Goal: Task Accomplishment & Management: Use online tool/utility

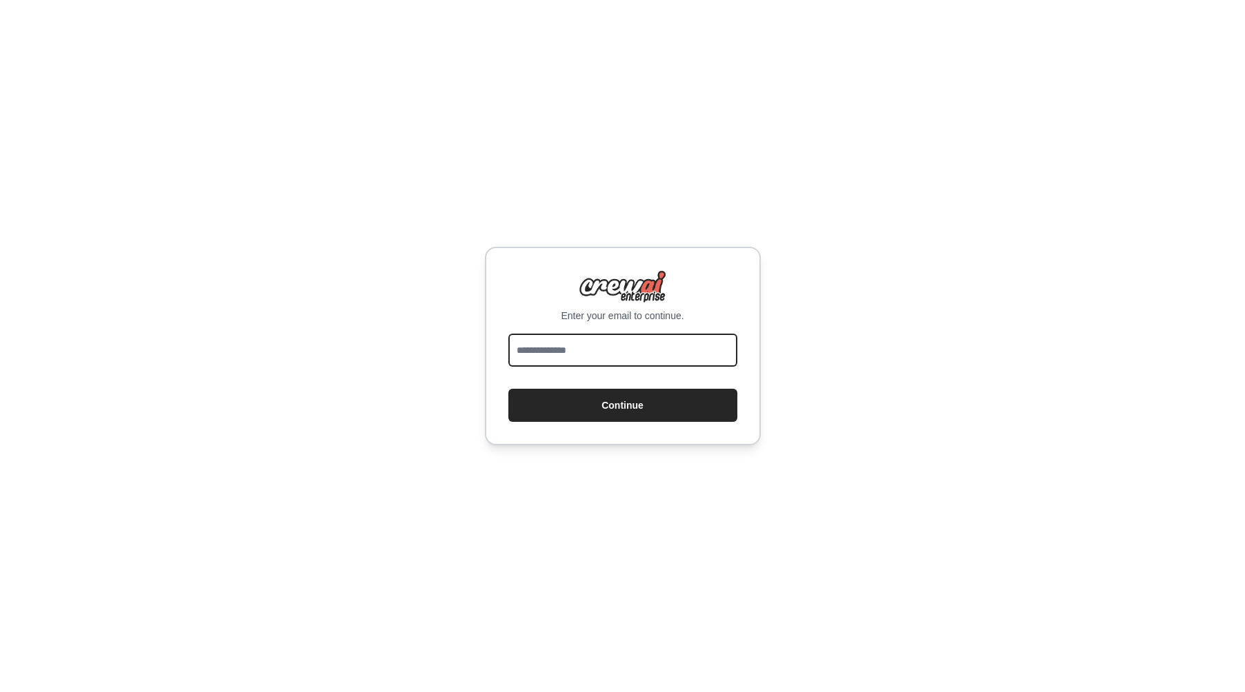
click at [556, 343] on input "email" at bounding box center [622, 350] width 229 height 33
type input "**********"
click at [508, 389] on button "Continue" at bounding box center [622, 405] width 229 height 33
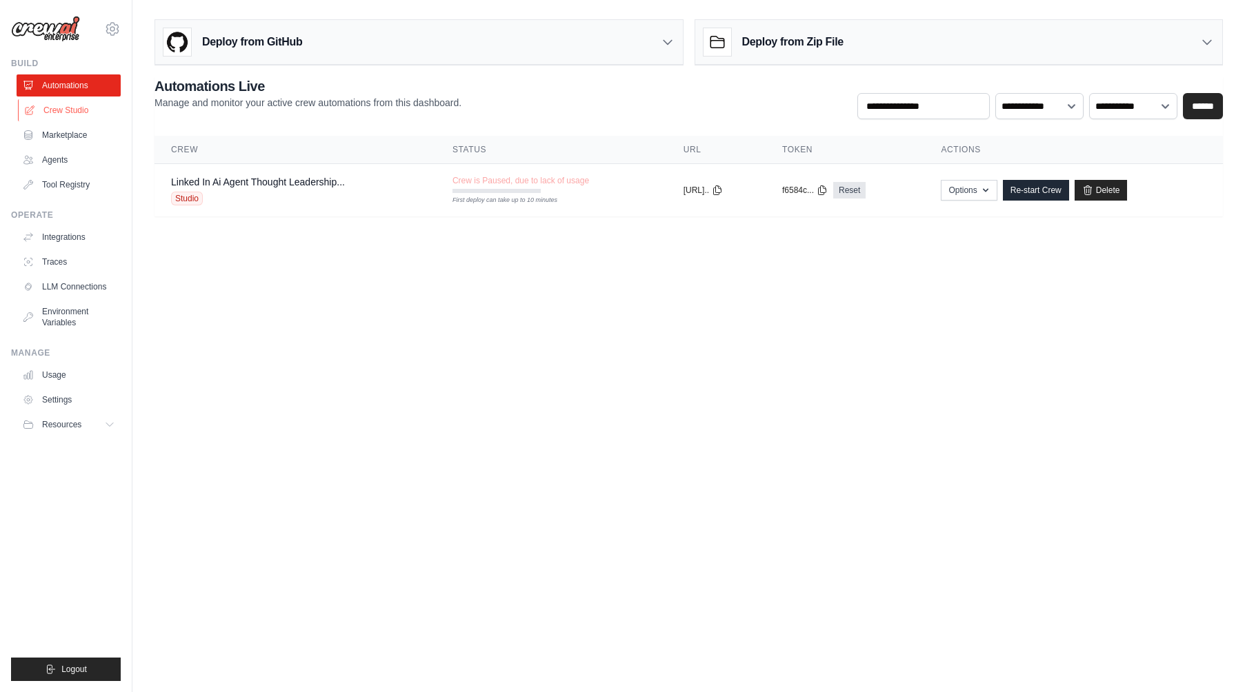
click at [61, 112] on link "Crew Studio" at bounding box center [70, 110] width 104 height 22
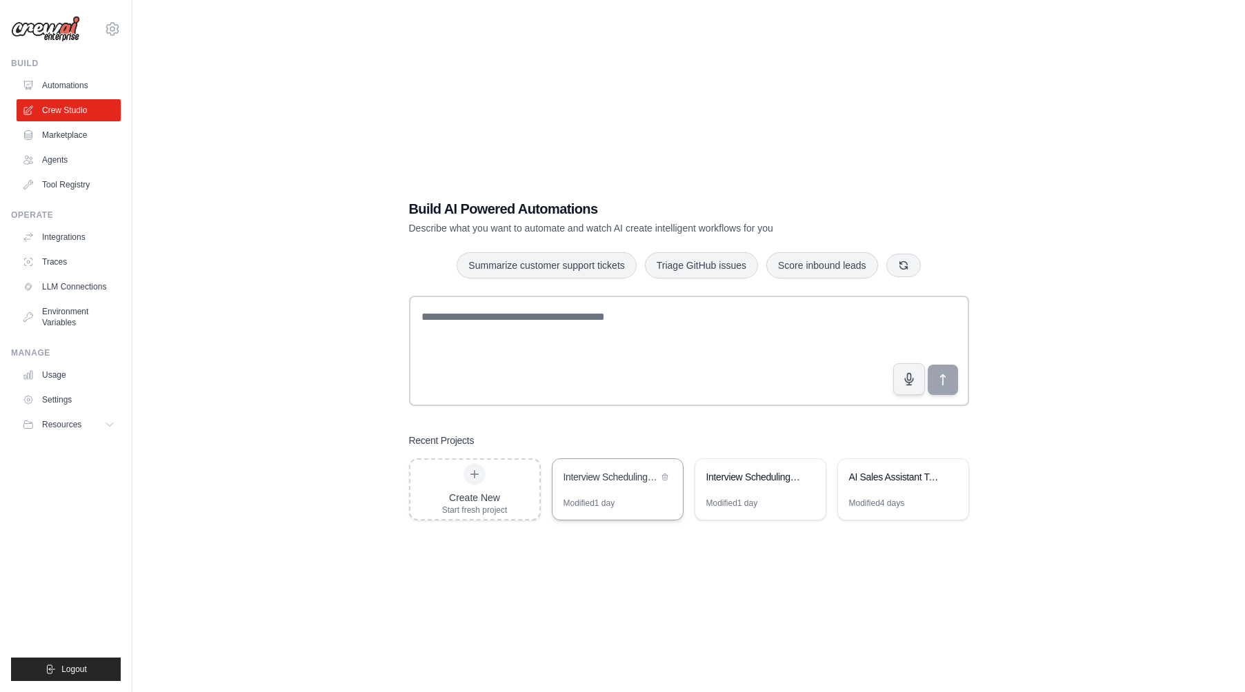
click at [609, 485] on div "Interview Scheduling Automation" at bounding box center [610, 478] width 94 height 17
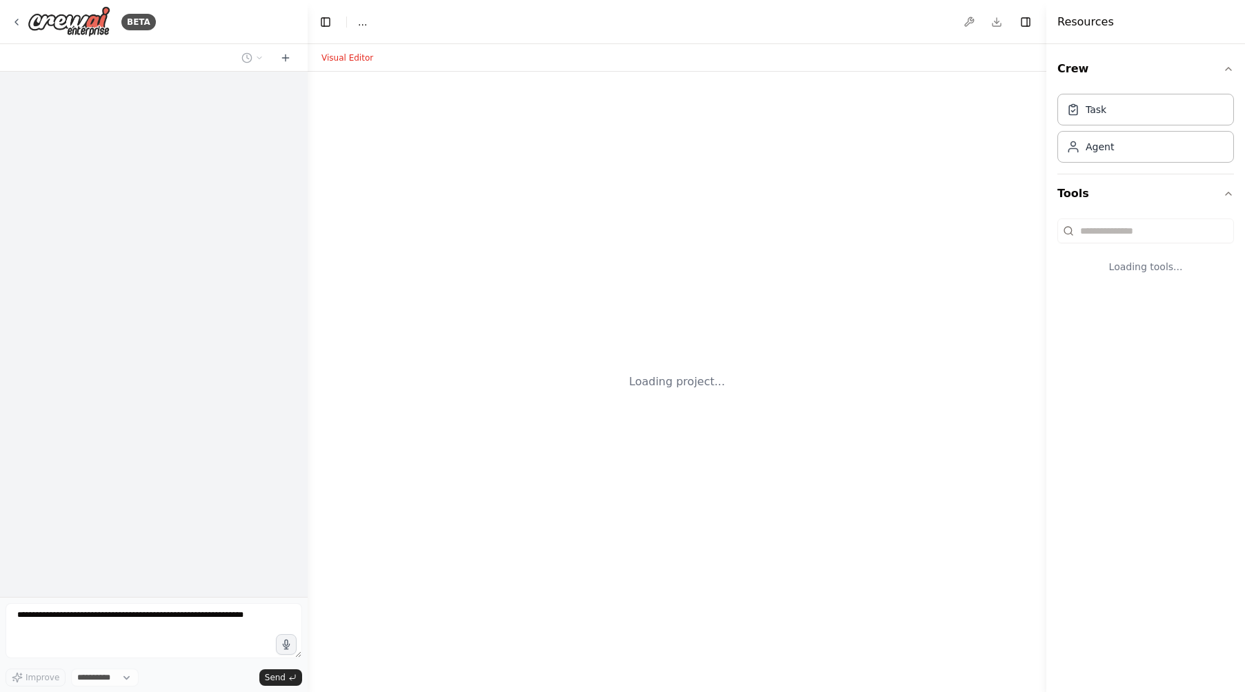
select select "****"
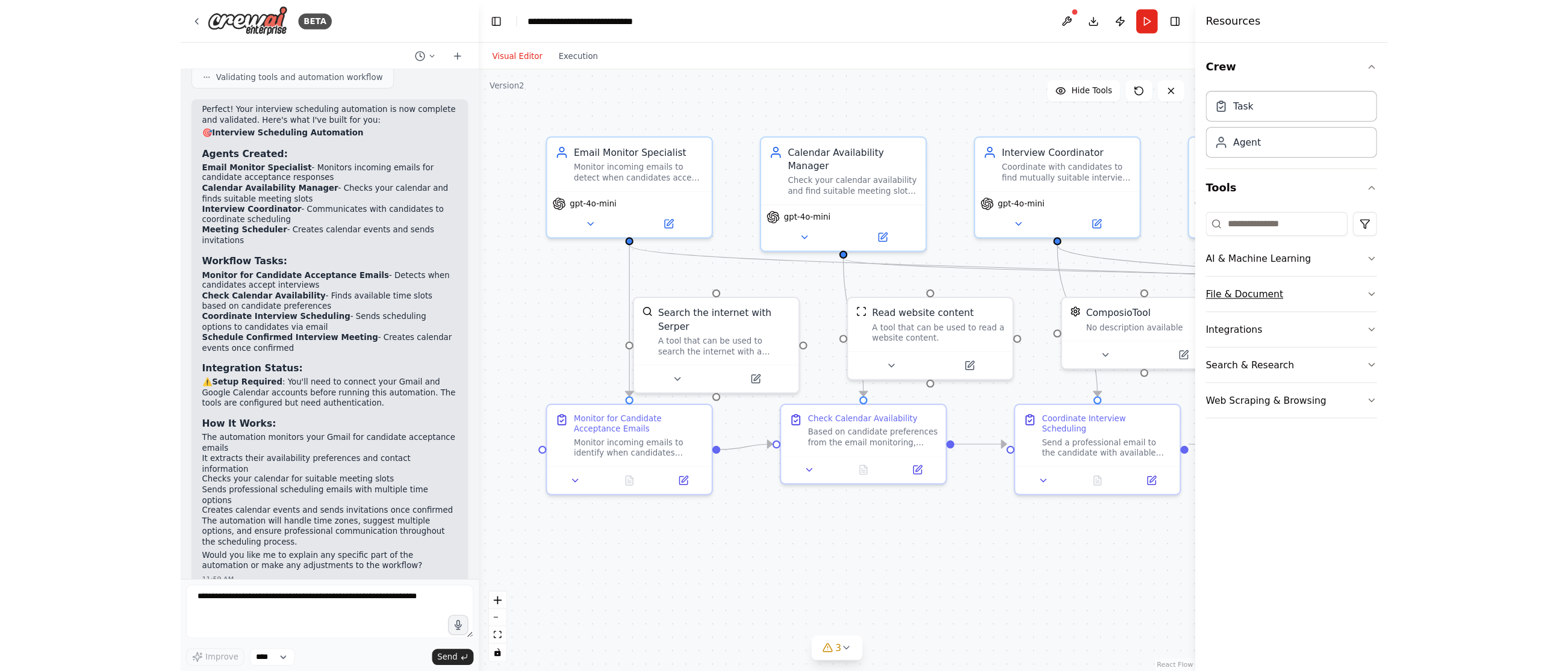
scroll to position [1392, 0]
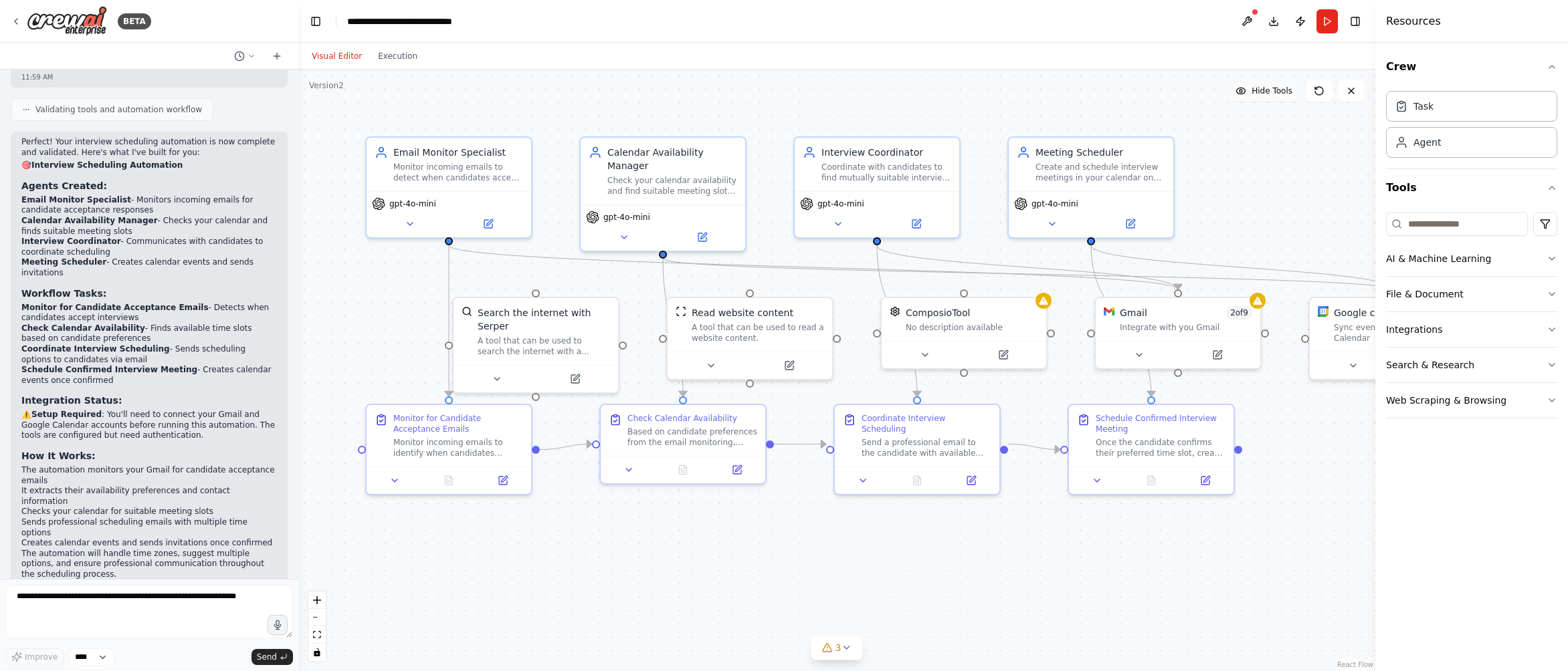
click at [1207, 97] on button "Hide Tools" at bounding box center [1263, 91] width 73 height 21
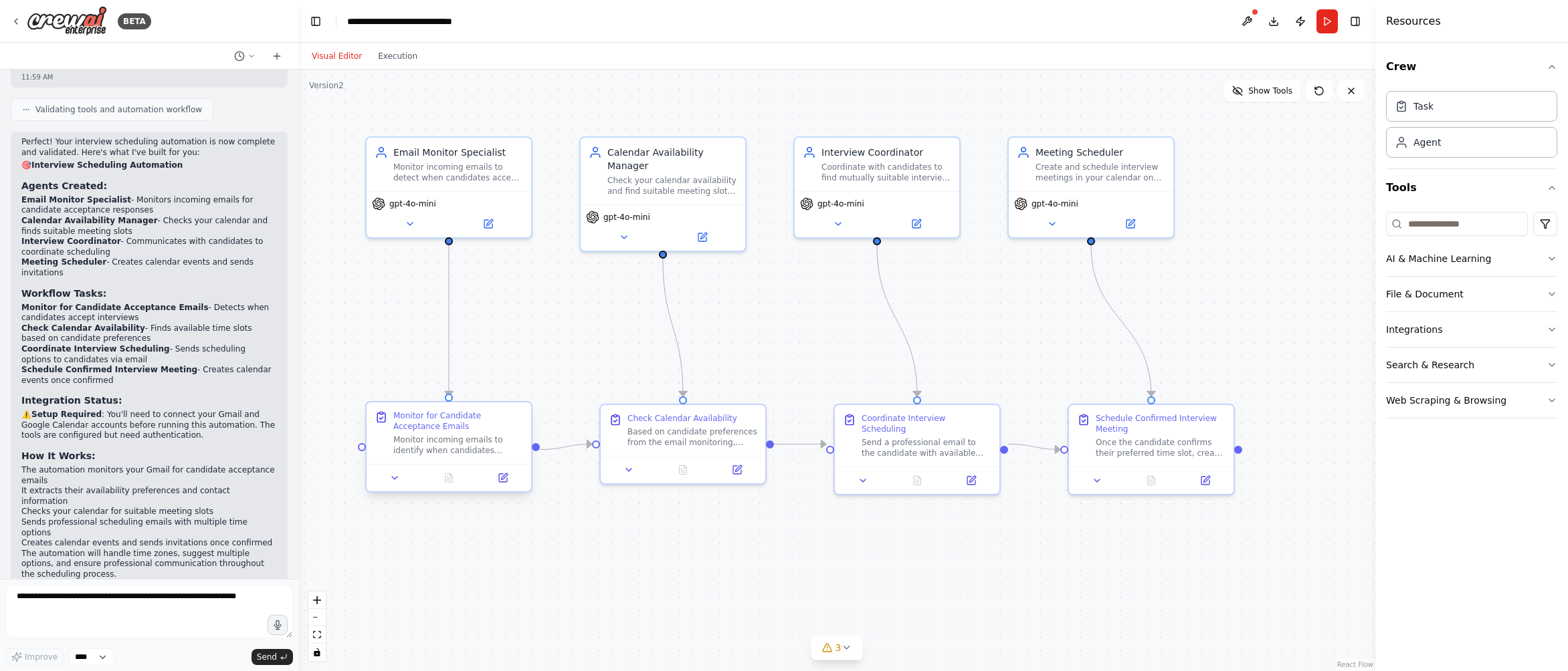
click at [490, 428] on div "Monitor for Candidate Acceptance Emails" at bounding box center [458, 421] width 130 height 21
click at [508, 473] on button at bounding box center [503, 478] width 47 height 16
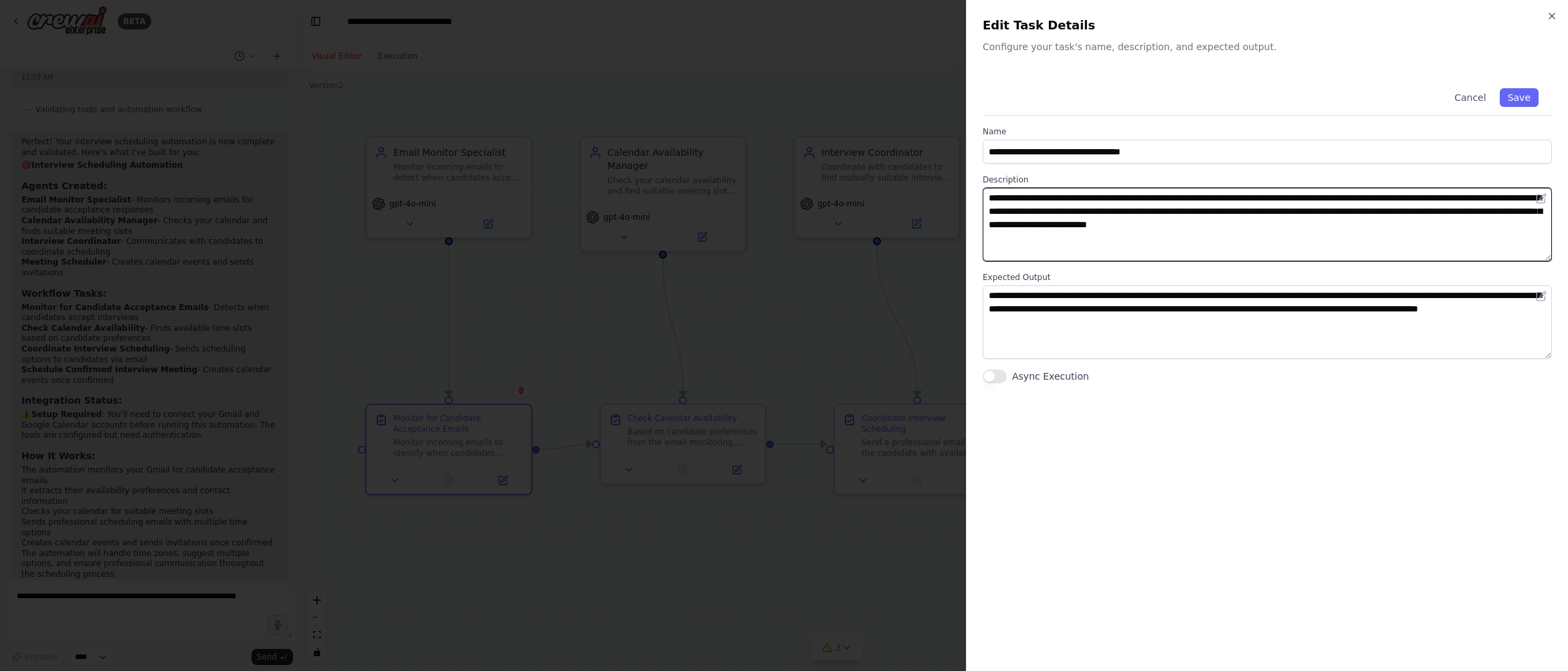
drag, startPoint x: 1167, startPoint y: 197, endPoint x: 1469, endPoint y: 223, distance: 303.1
click at [1207, 223] on textarea "**********" at bounding box center [1267, 225] width 570 height 74
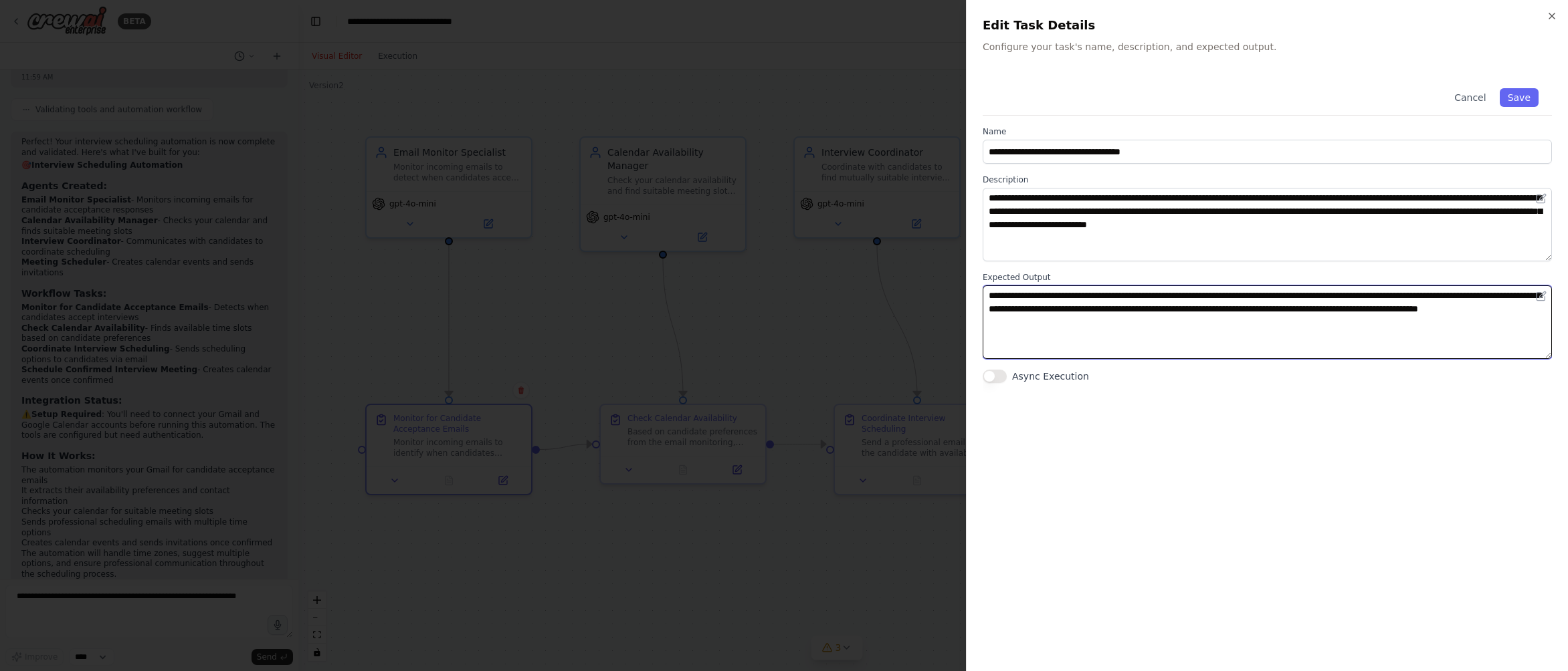
drag, startPoint x: 1064, startPoint y: 299, endPoint x: 1213, endPoint y: 319, distance: 150.3
click at [1207, 319] on textarea "**********" at bounding box center [1267, 322] width 570 height 74
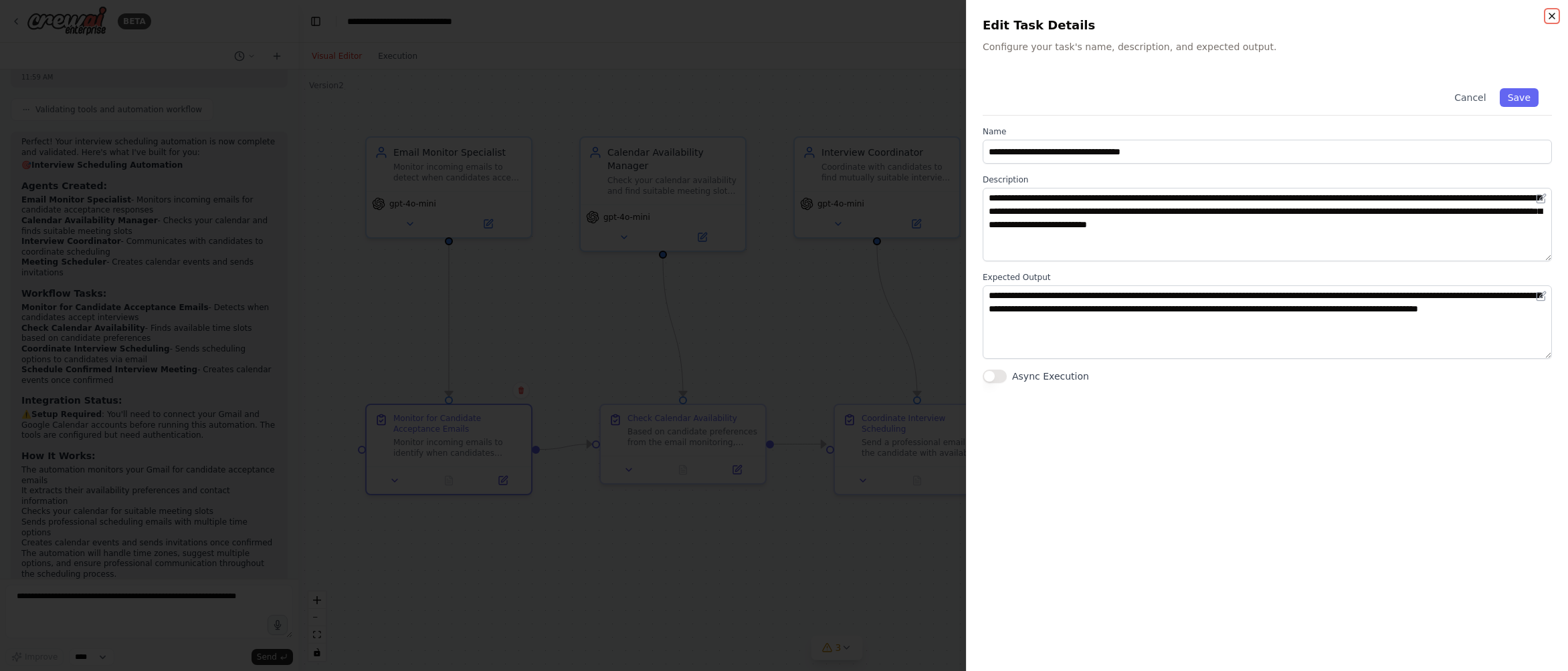
click at [1207, 18] on icon "button" at bounding box center [1552, 16] width 11 height 11
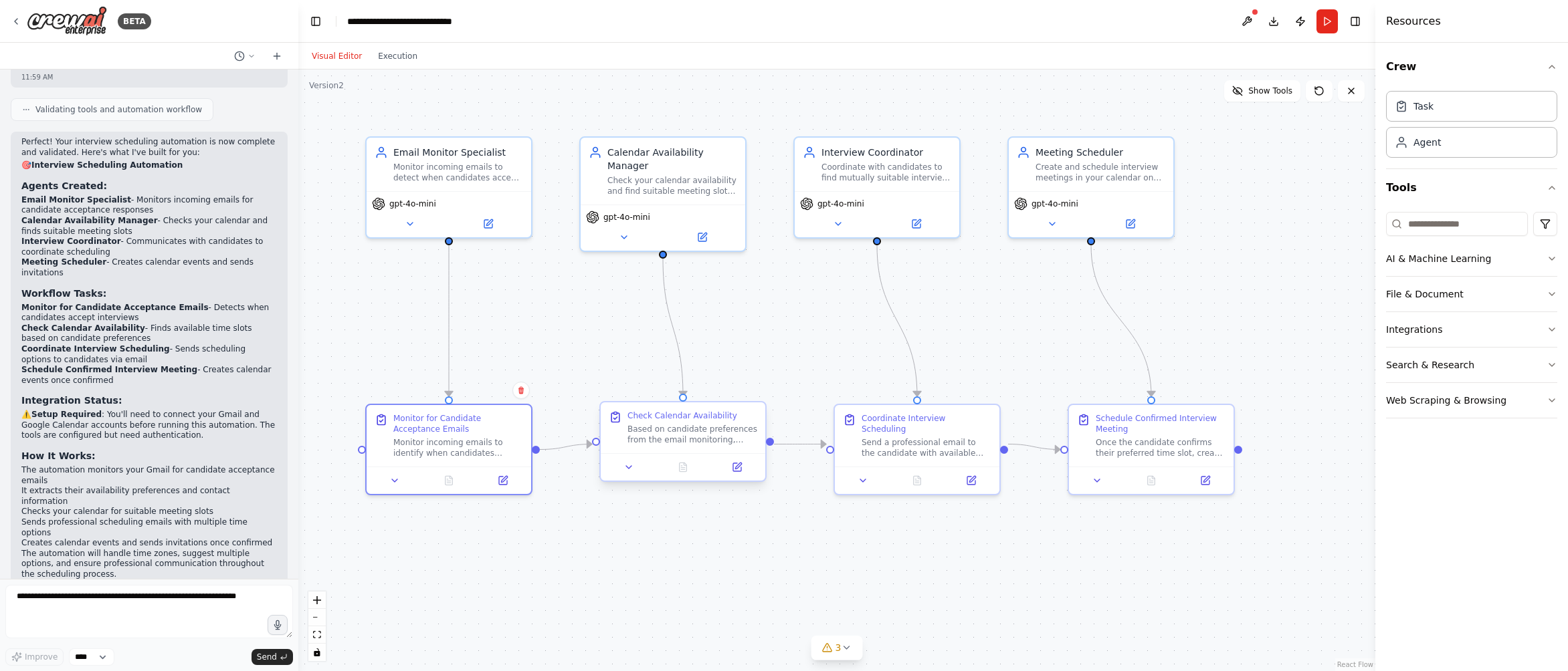
click at [669, 434] on div "Based on candidate preferences from the email monitoring, check your calendar a…" at bounding box center [693, 434] width 130 height 21
click at [738, 466] on icon at bounding box center [738, 465] width 6 height 6
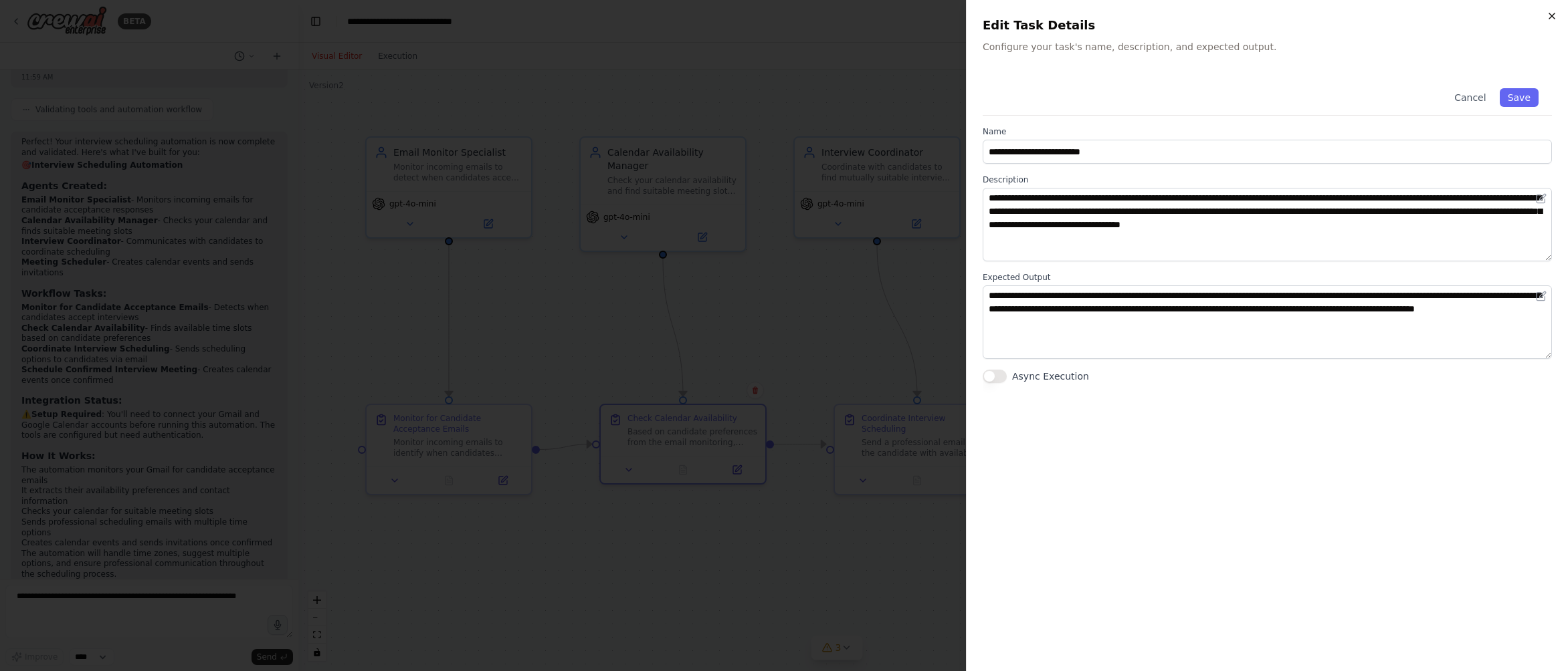
click at [1207, 16] on icon "button" at bounding box center [1552, 16] width 6 height 6
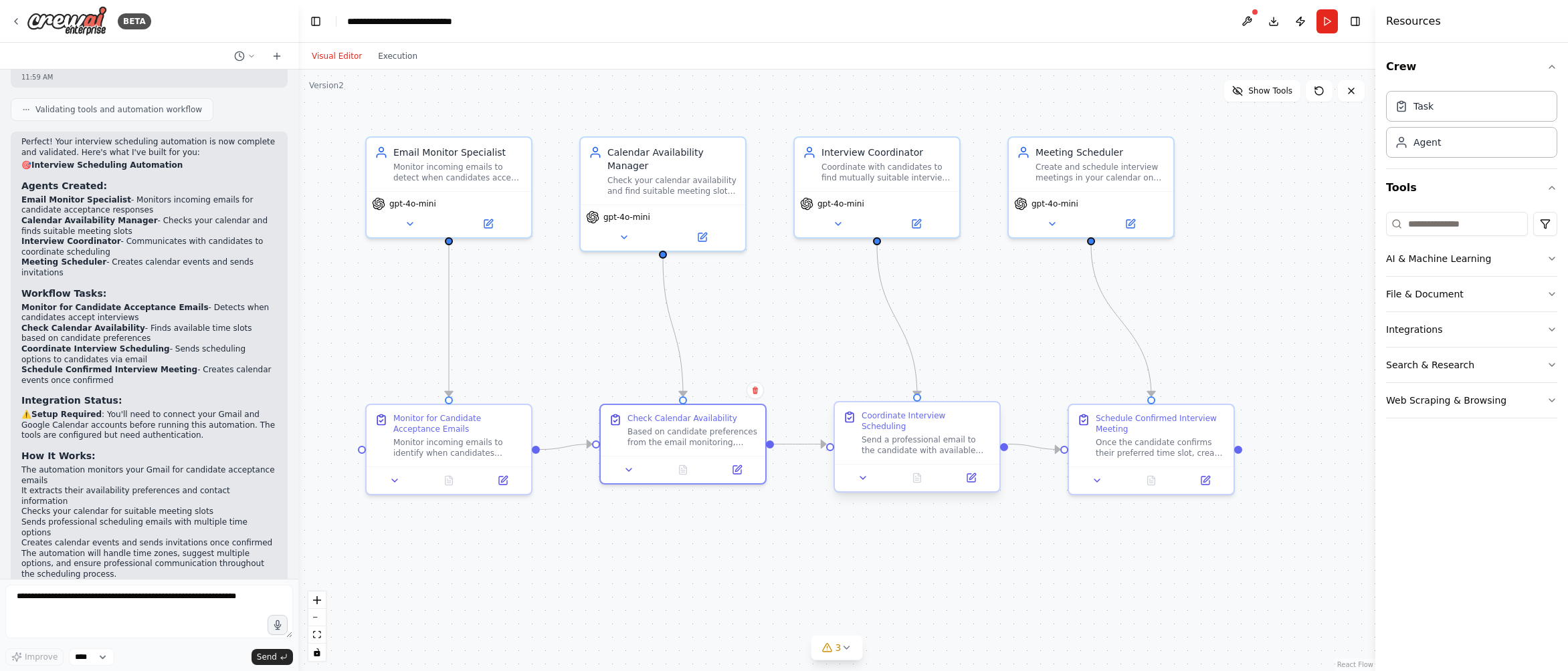
click at [927, 434] on div "Send a professional email to the candidate with available time slot options bas…" at bounding box center [927, 445] width 130 height 21
click at [974, 474] on icon at bounding box center [971, 478] width 8 height 8
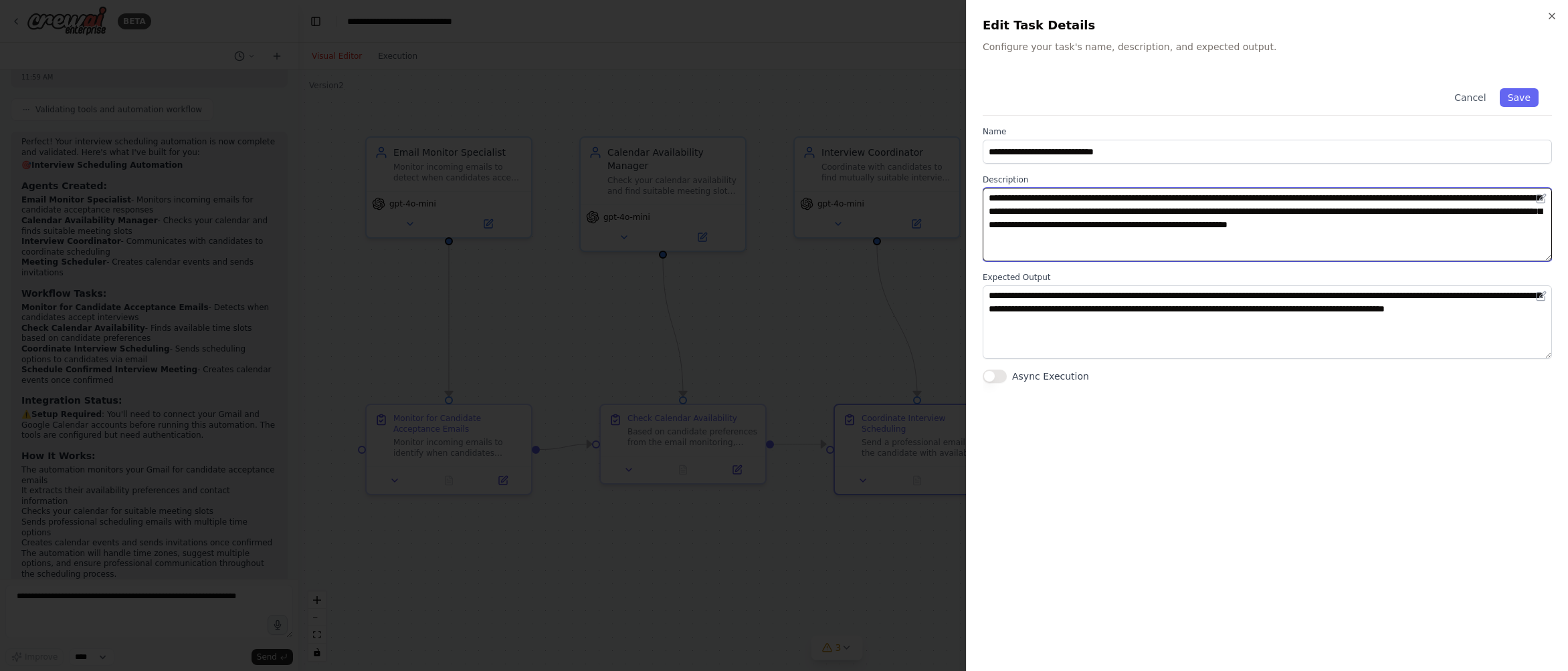
drag, startPoint x: 1077, startPoint y: 199, endPoint x: 1486, endPoint y: 200, distance: 409.0
click at [1207, 200] on textarea "**********" at bounding box center [1267, 225] width 570 height 74
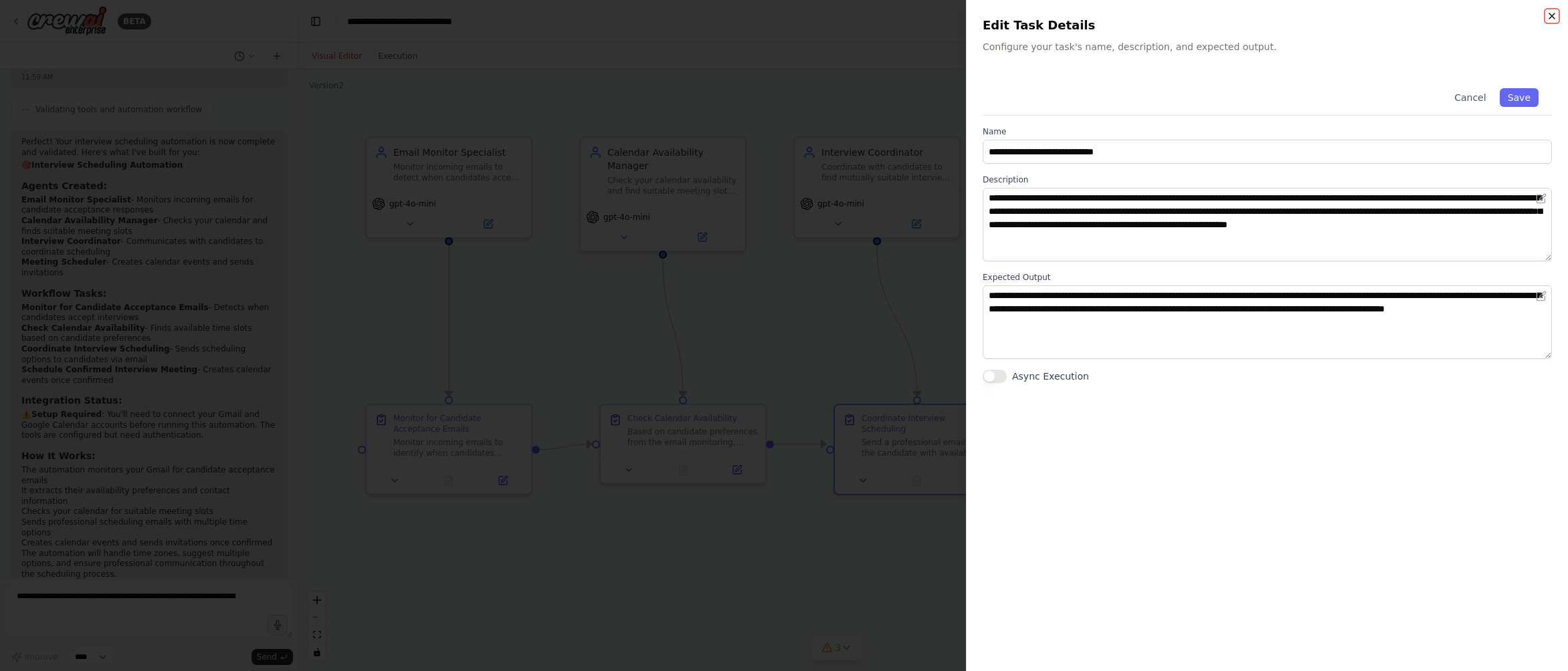
click at [1207, 16] on icon "button" at bounding box center [1552, 16] width 6 height 6
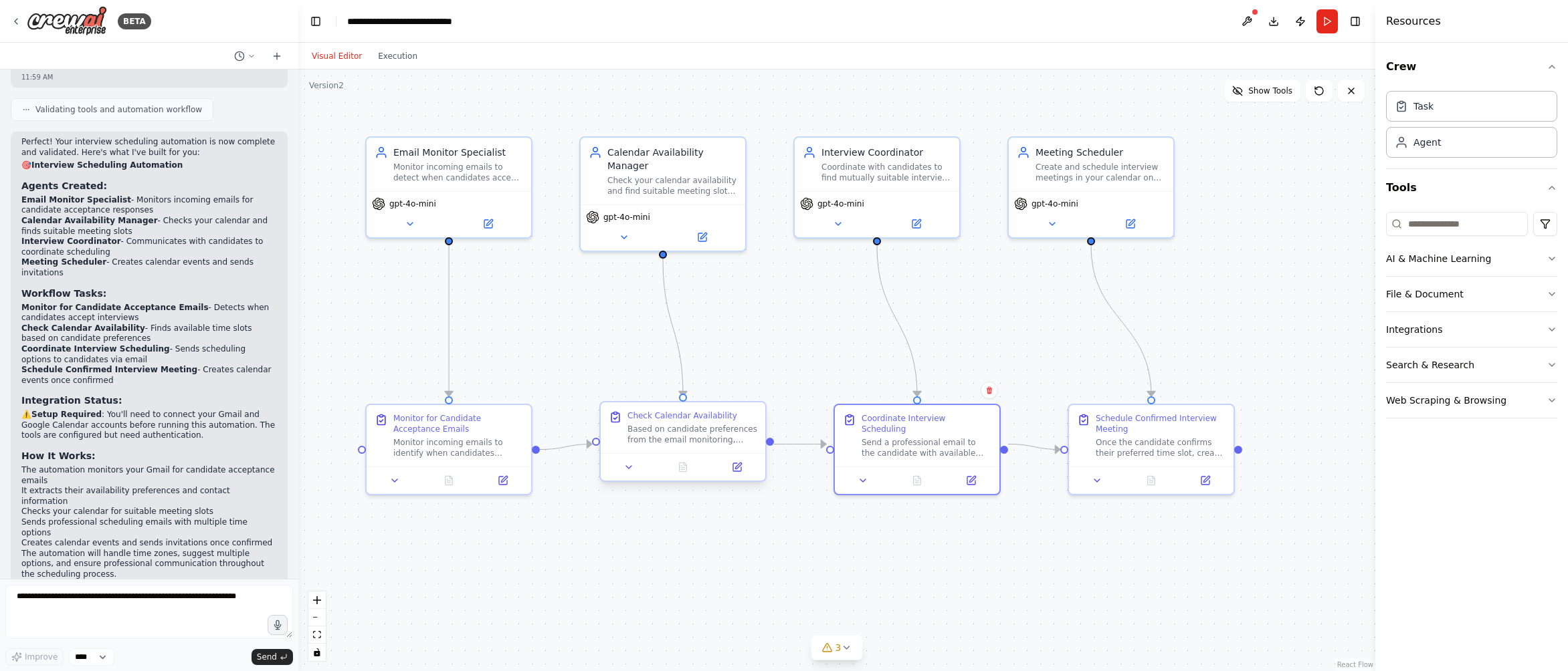
click at [674, 431] on div "Based on candidate preferences from the email monitoring, check your calendar a…" at bounding box center [693, 434] width 130 height 21
click at [734, 470] on icon at bounding box center [737, 467] width 8 height 8
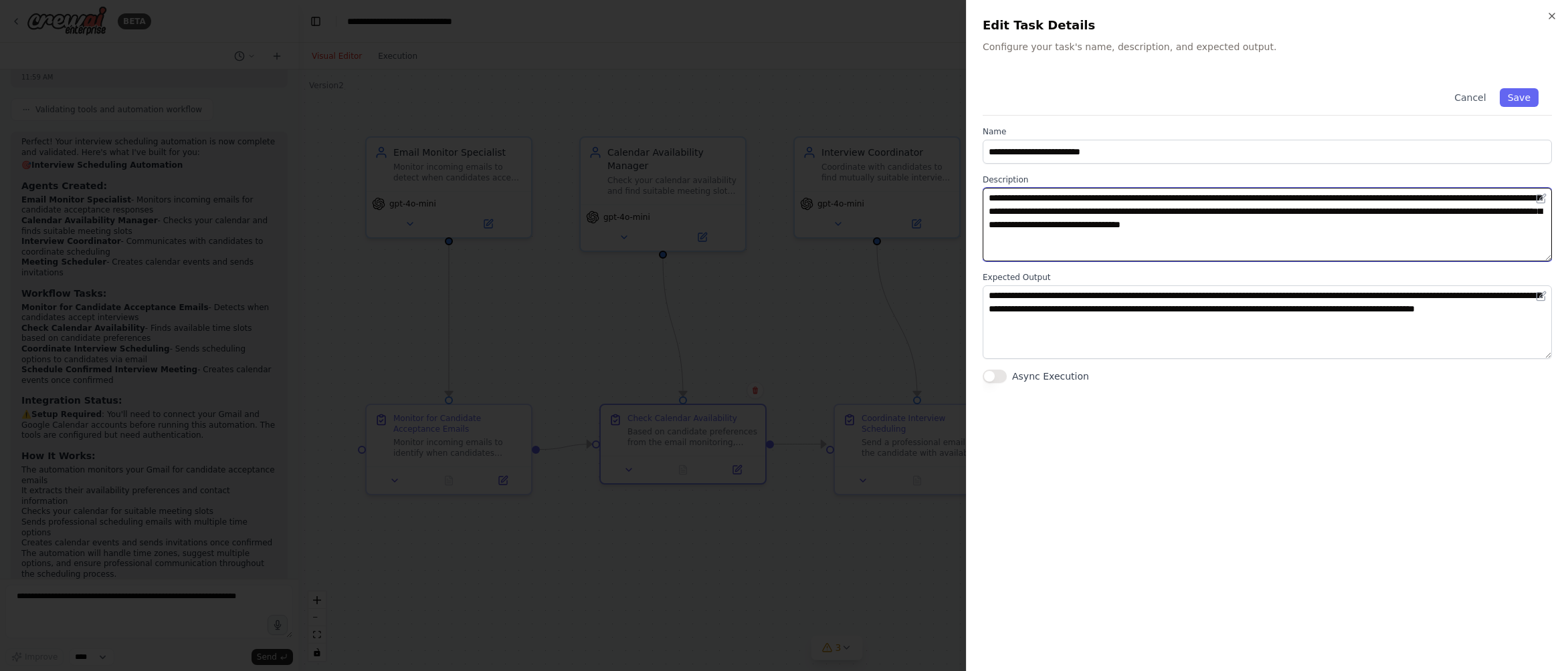
drag, startPoint x: 1116, startPoint y: 200, endPoint x: 1510, endPoint y: 222, distance: 394.6
click at [1207, 222] on textarea "**********" at bounding box center [1267, 225] width 570 height 74
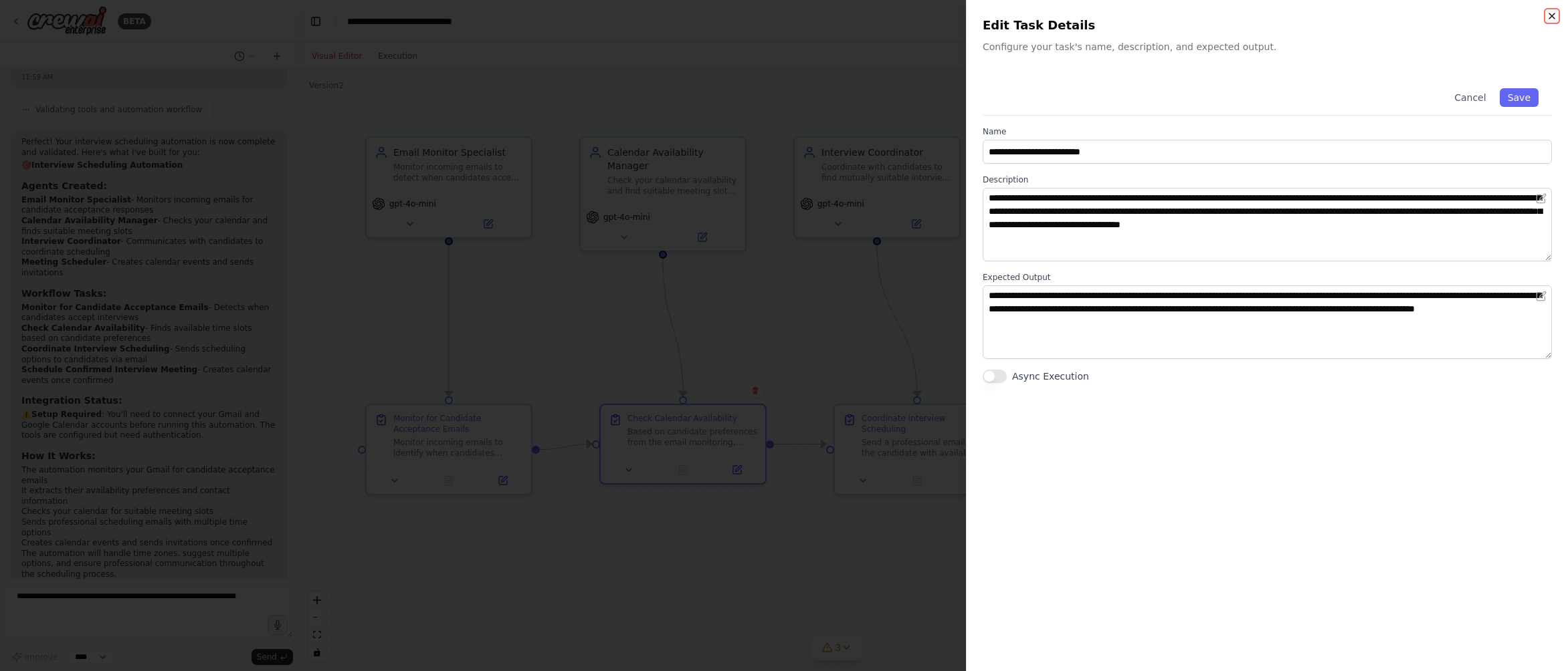
click at [1207, 16] on icon "button" at bounding box center [1552, 16] width 11 height 11
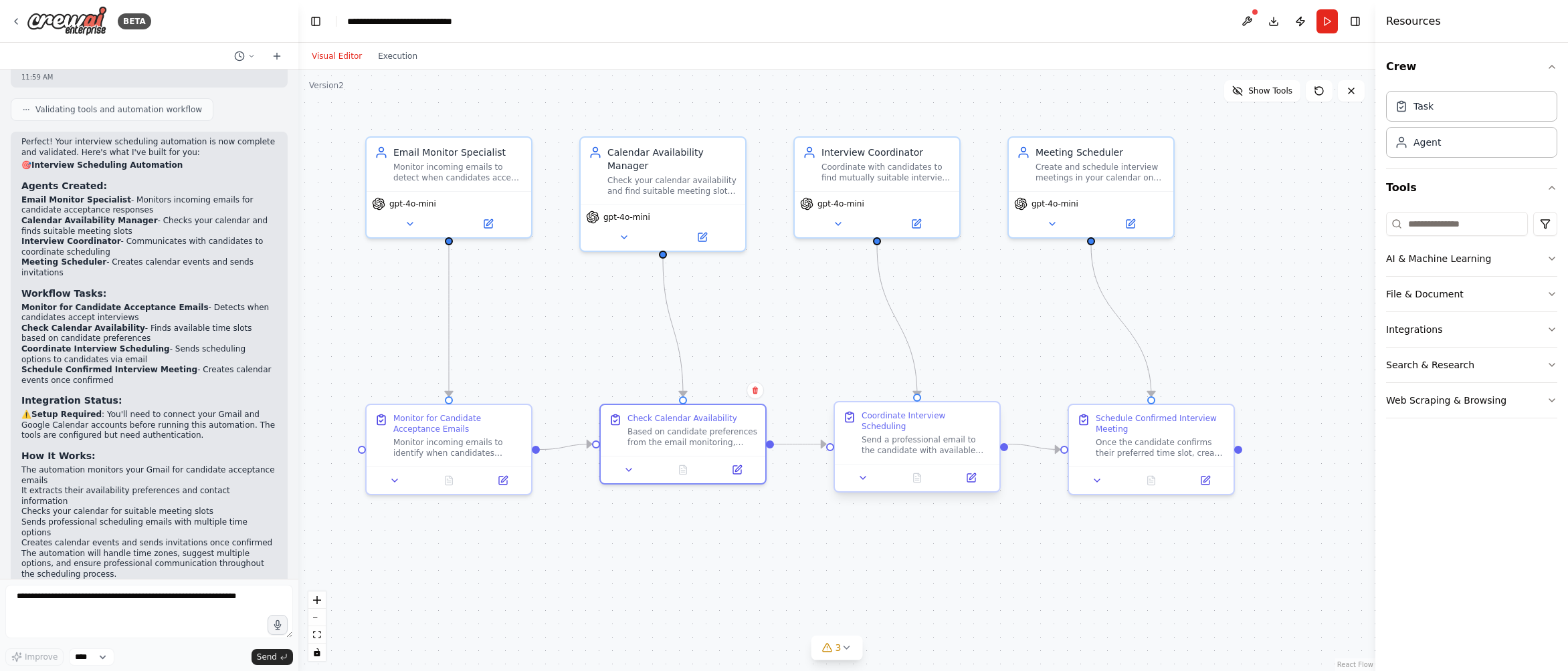
click at [938, 434] on div "Send a professional email to the candidate with available time slot options bas…" at bounding box center [927, 445] width 130 height 21
click at [1167, 443] on div "Once the candidate confirms their preferred time slot, create the interview mee…" at bounding box center [1167, 445] width 130 height 21
click at [1163, 415] on div "Schedule Confirmed Interview Meeting" at bounding box center [1167, 421] width 130 height 21
click at [1207, 90] on span "Show Tools" at bounding box center [1271, 90] width 45 height 11
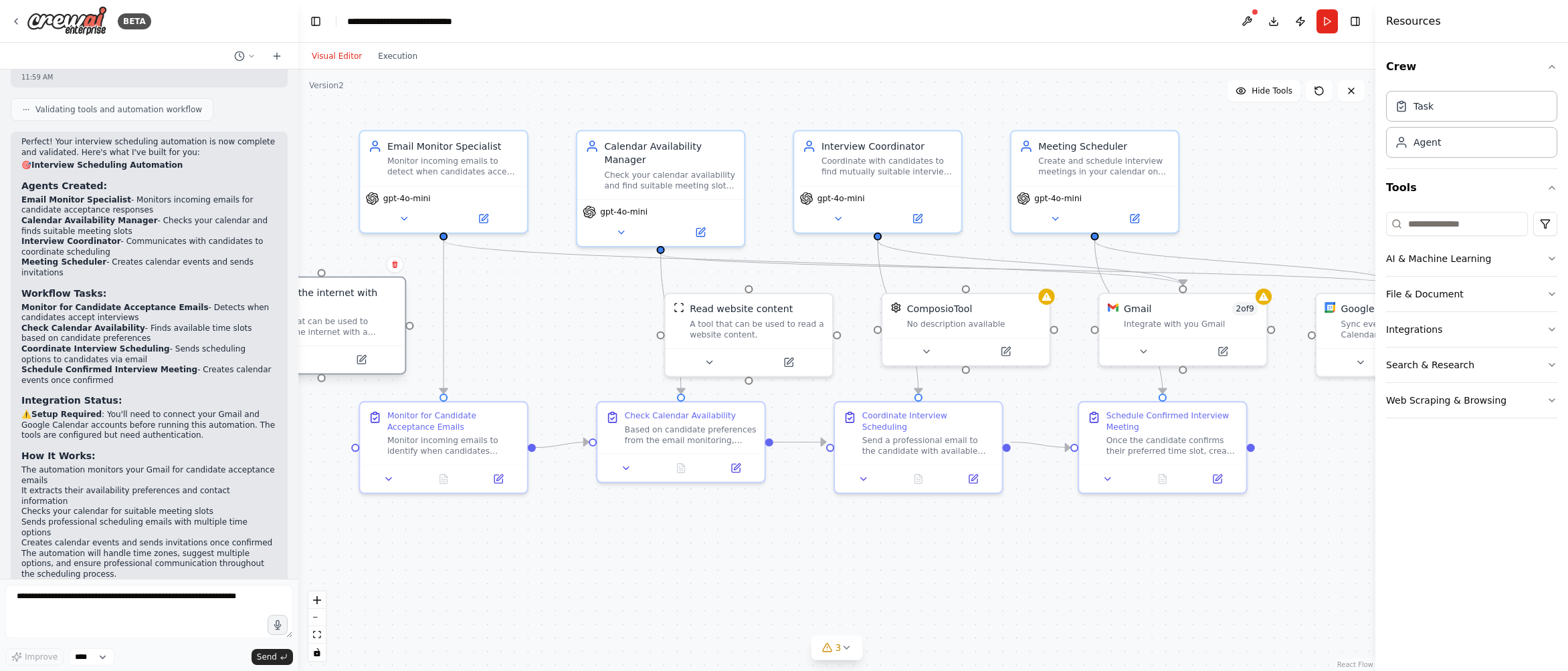
drag, startPoint x: 521, startPoint y: 315, endPoint x: 338, endPoint y: 302, distance: 183.5
click at [338, 302] on div "Search the internet with Serper" at bounding box center [329, 300] width 135 height 27
click at [394, 265] on icon at bounding box center [395, 265] width 6 height 8
click at [358, 264] on button "Confirm" at bounding box center [356, 265] width 48 height 16
drag, startPoint x: 556, startPoint y: 322, endPoint x: 571, endPoint y: 324, distance: 15.1
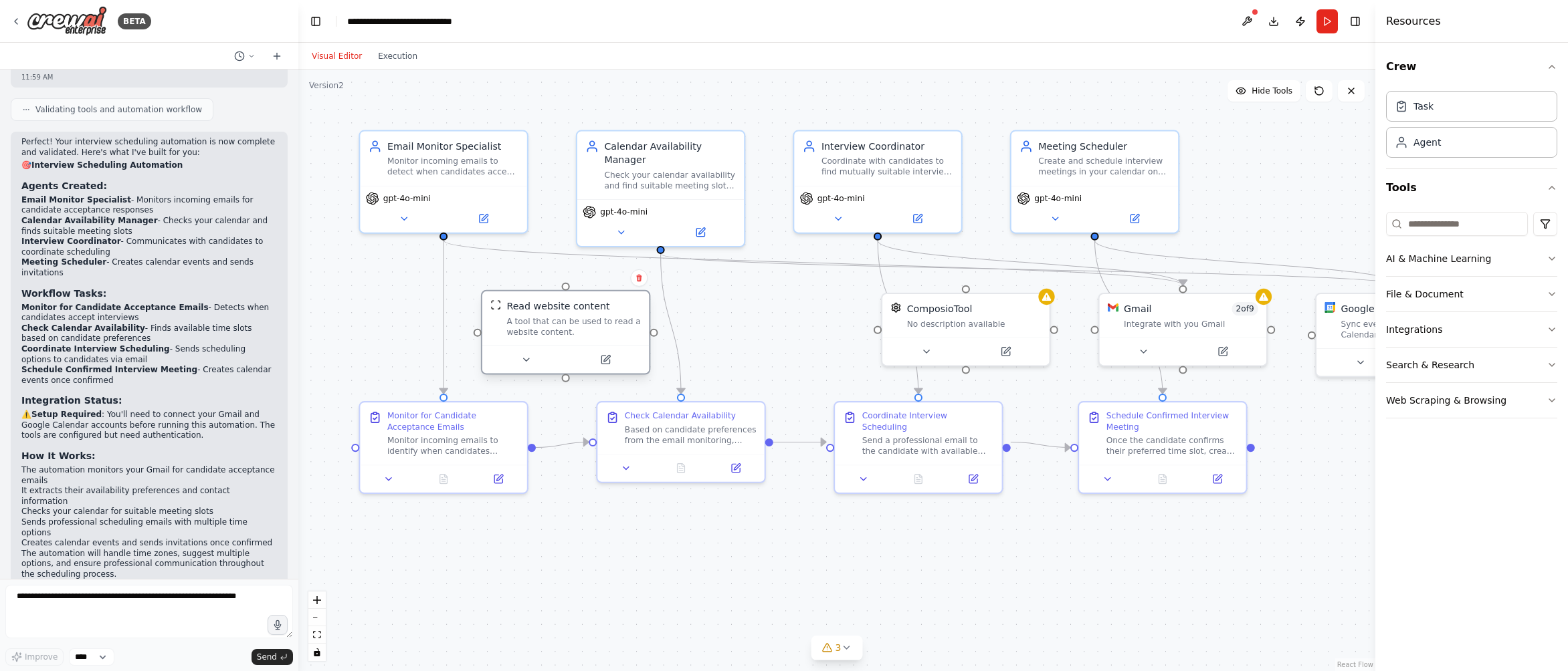
click at [571, 324] on div "A tool that can be used to read a website content." at bounding box center [573, 326] width 135 height 21
click at [634, 277] on button at bounding box center [639, 278] width 17 height 17
click at [604, 276] on button "Confirm" at bounding box center [601, 278] width 48 height 16
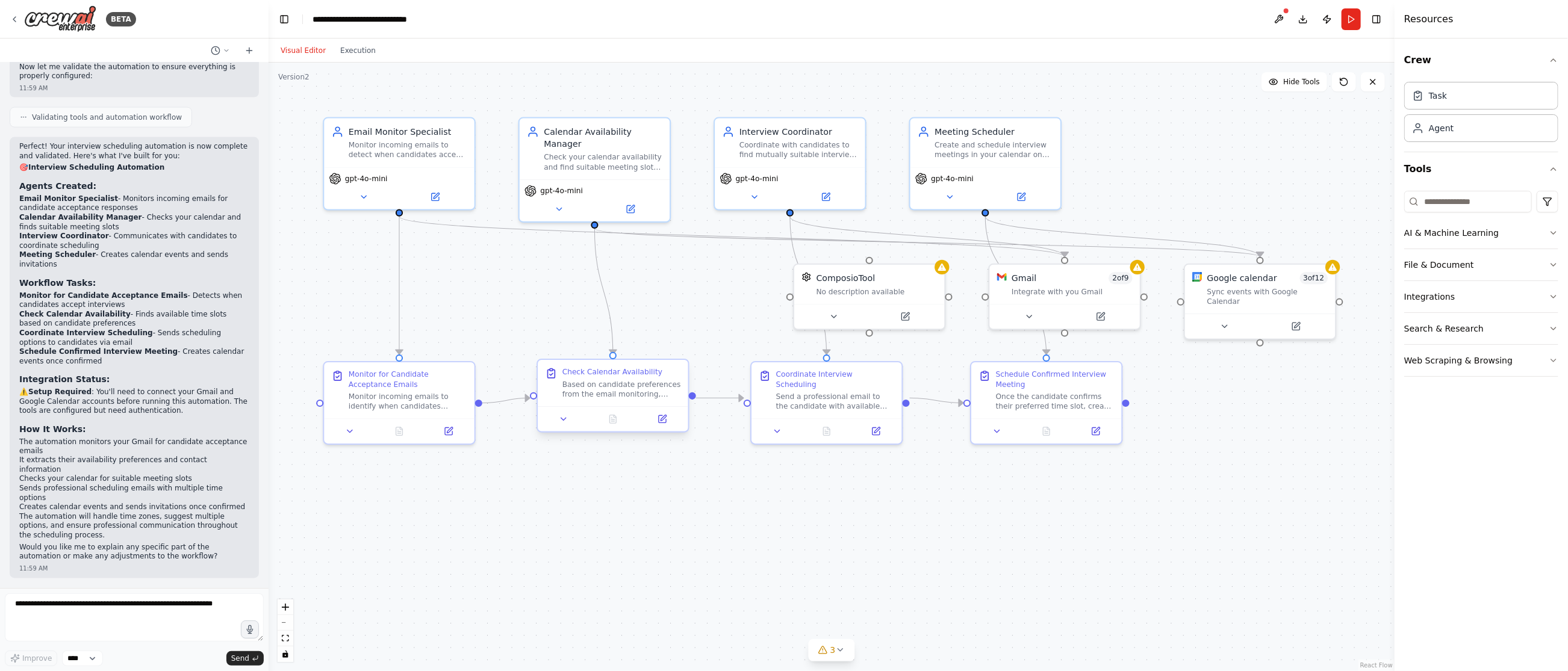
scroll to position [1326, 0]
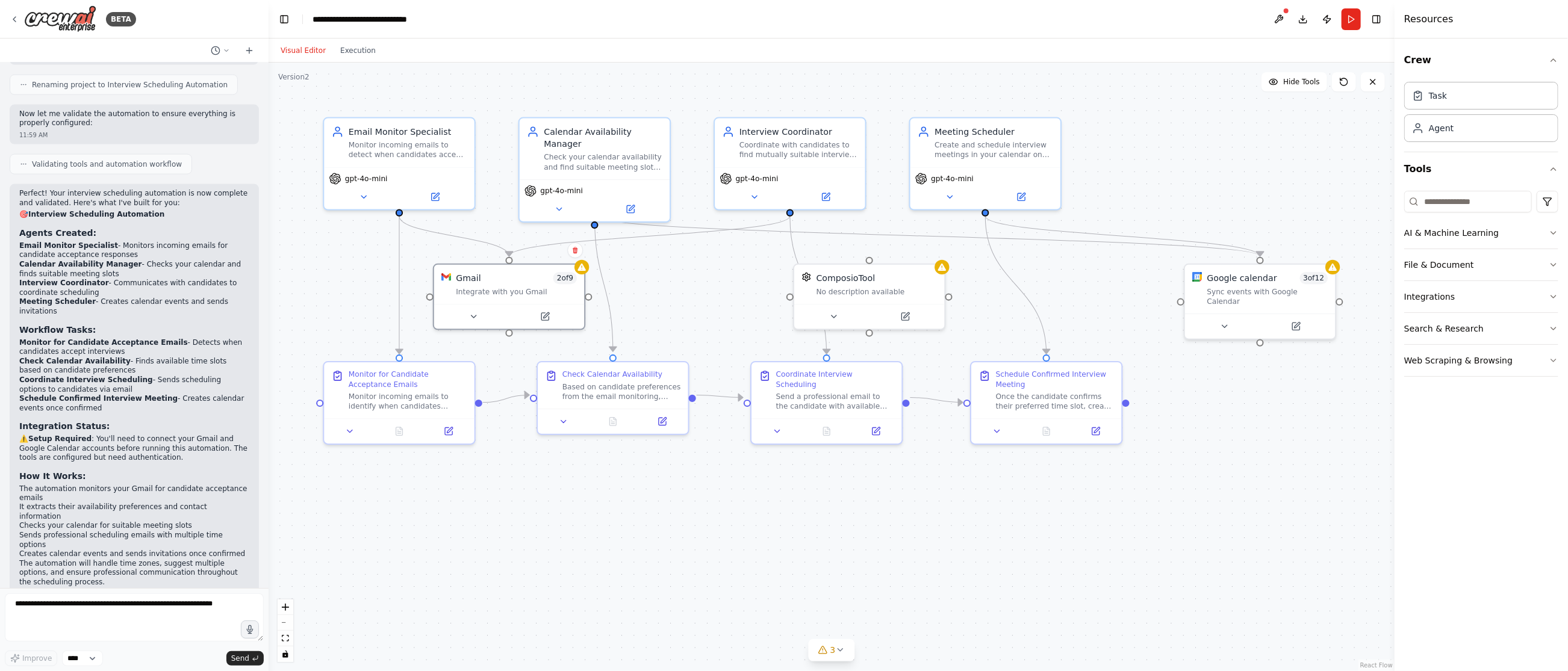
drag, startPoint x: 1021, startPoint y: 291, endPoint x: 620, endPoint y: 291, distance: 401.0
click at [478, 291] on div "Integrate with you Gmail" at bounding box center [516, 291] width 121 height 10
drag, startPoint x: 877, startPoint y: 283, endPoint x: 992, endPoint y: 534, distance: 276.1
click at [992, 534] on div "ComposioTool No description available" at bounding box center [993, 538] width 121 height 24
drag, startPoint x: 1259, startPoint y: 288, endPoint x: 890, endPoint y: 285, distance: 369.0
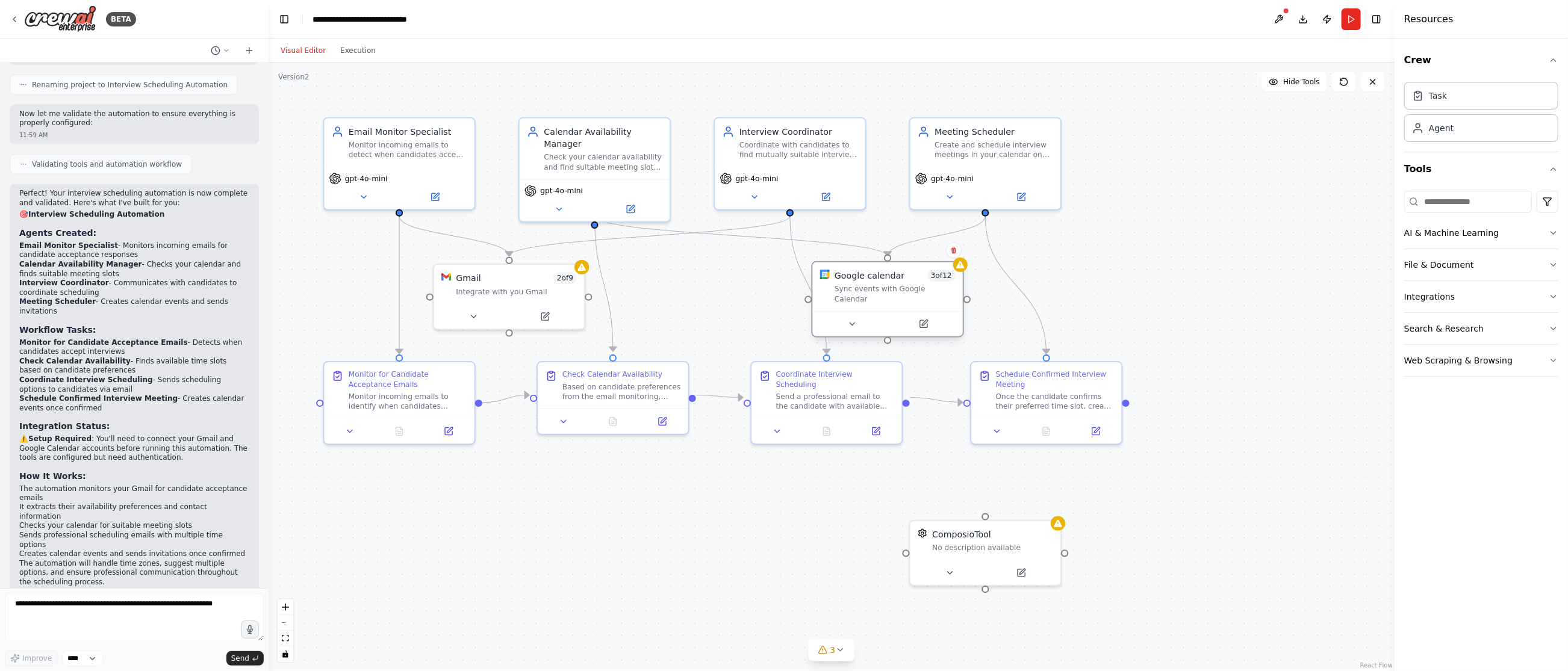
click at [890, 285] on div "Sync events with Google Calendar" at bounding box center [895, 293] width 121 height 19
drag, startPoint x: 831, startPoint y: 387, endPoint x: 798, endPoint y: 394, distance: 33.7
click at [798, 401] on div "Send a professional email to the candidate with available time slot options bas…" at bounding box center [799, 411] width 119 height 19
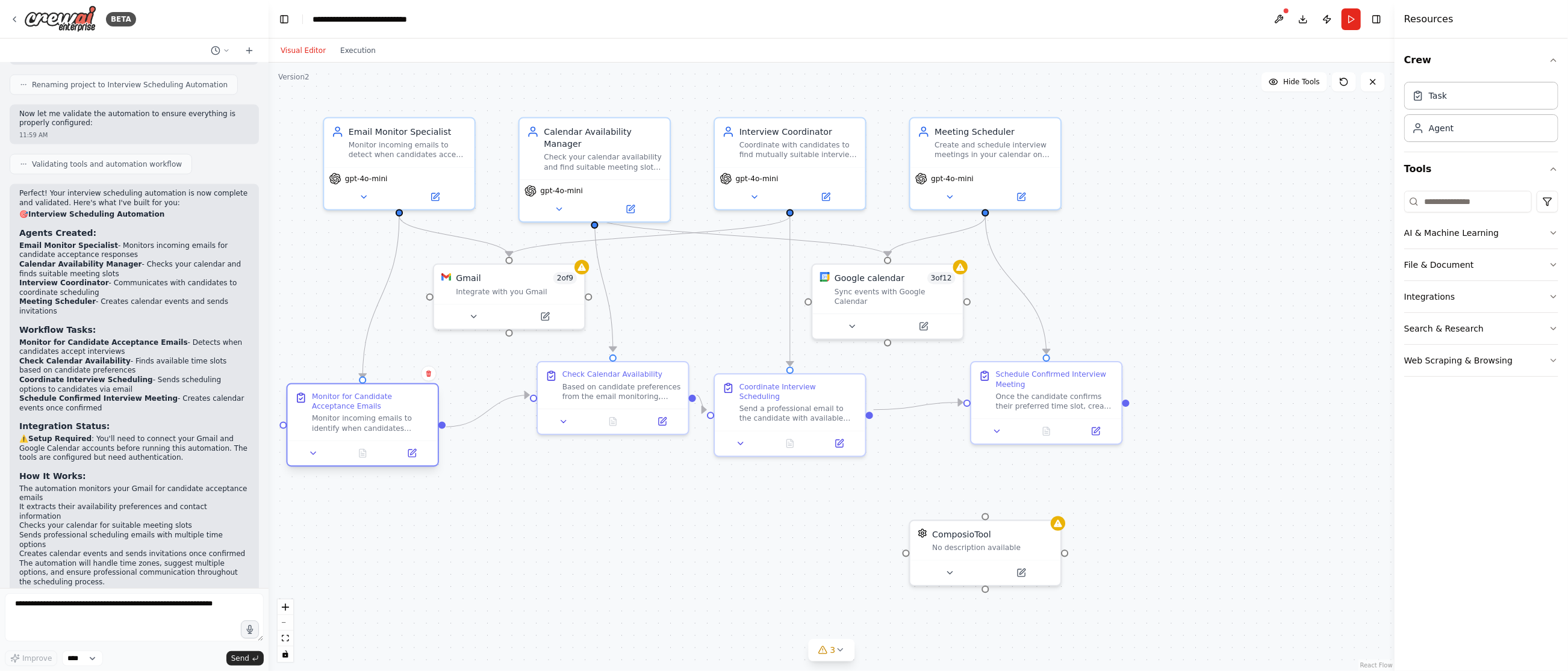
drag, startPoint x: 436, startPoint y: 389, endPoint x: 402, endPoint y: 408, distance: 38.9
click at [402, 408] on div "Monitor for Candidate Acceptance Emails Monitor incoming emails to identify whe…" at bounding box center [371, 413] width 119 height 42
drag, startPoint x: 1068, startPoint y: 408, endPoint x: 971, endPoint y: 424, distance: 98.3
click at [1086, 436] on div "Schedule Confirmed Interview Meeting Once the candidate confirms their preferre…" at bounding box center [1180, 414] width 150 height 56
drag, startPoint x: 781, startPoint y: 402, endPoint x: 715, endPoint y: 413, distance: 66.9
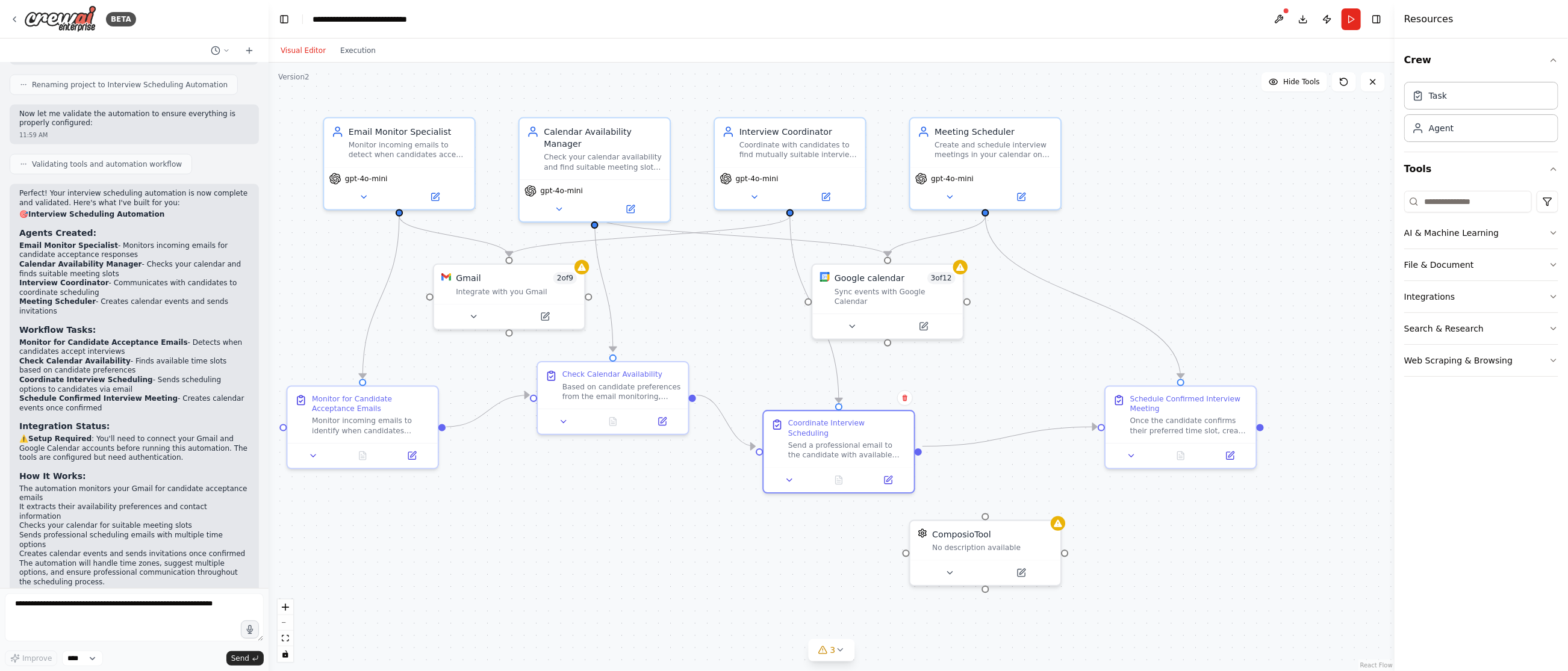
click at [829, 441] on div "Send a professional email to the candidate with available time slot options bas…" at bounding box center [848, 450] width 119 height 19
drag, startPoint x: 649, startPoint y: 391, endPoint x: 643, endPoint y: 440, distance: 49.4
click at [643, 440] on div "Based on candidate preferences from the email monitoring, check your calendar a…" at bounding box center [616, 438] width 119 height 19
drag, startPoint x: 523, startPoint y: 298, endPoint x: 634, endPoint y: 307, distance: 111.4
click at [520, 312] on div "Gmail 2 of 9 Integrate with you Gmail" at bounding box center [509, 296] width 150 height 39
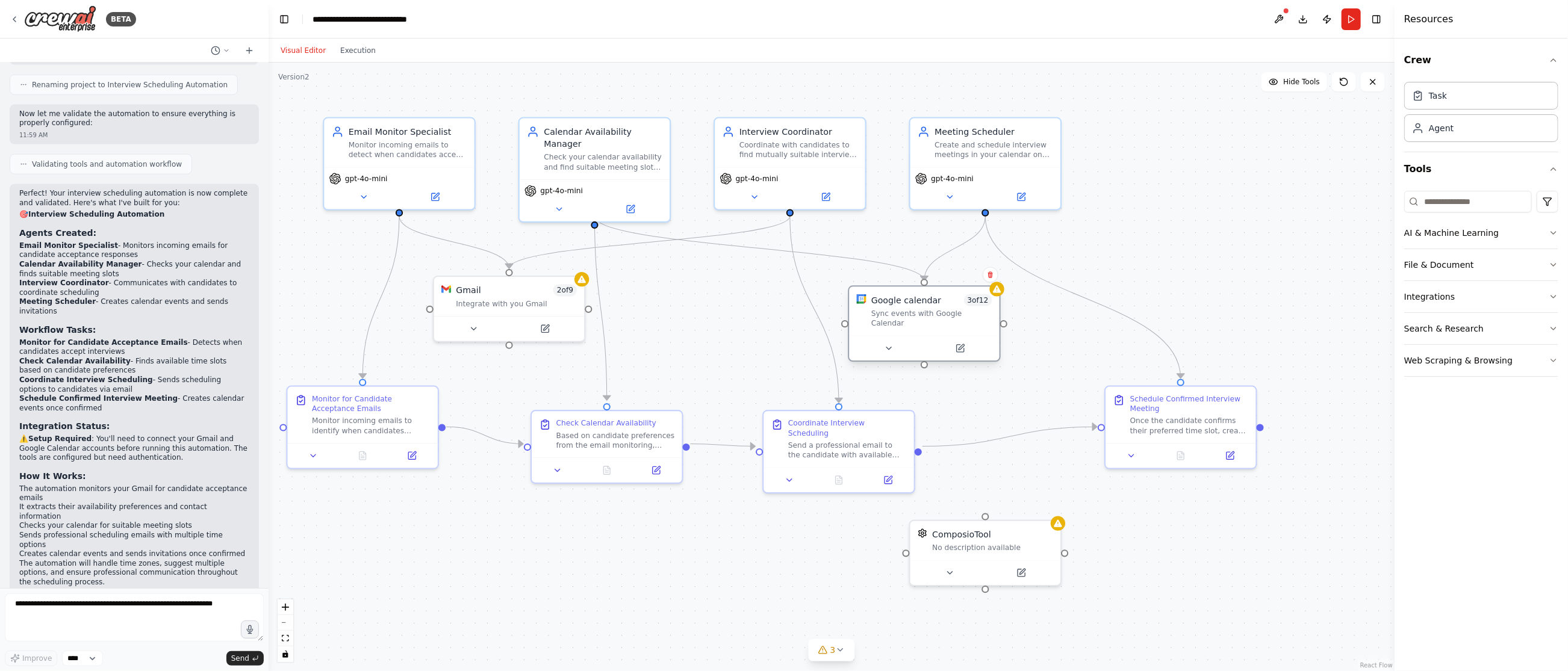
drag, startPoint x: 877, startPoint y: 294, endPoint x: 985, endPoint y: 334, distance: 115.2
click at [911, 318] on div "Google calendar 3 of 12 Sync events with Google Calendar" at bounding box center [924, 311] width 150 height 49
drag, startPoint x: 1188, startPoint y: 404, endPoint x: 1271, endPoint y: 414, distance: 83.6
click at [1086, 414] on div "Schedule Confirmed Interview Meeting" at bounding box center [1275, 414] width 119 height 19
drag, startPoint x: 900, startPoint y: 426, endPoint x: 926, endPoint y: 367, distance: 64.5
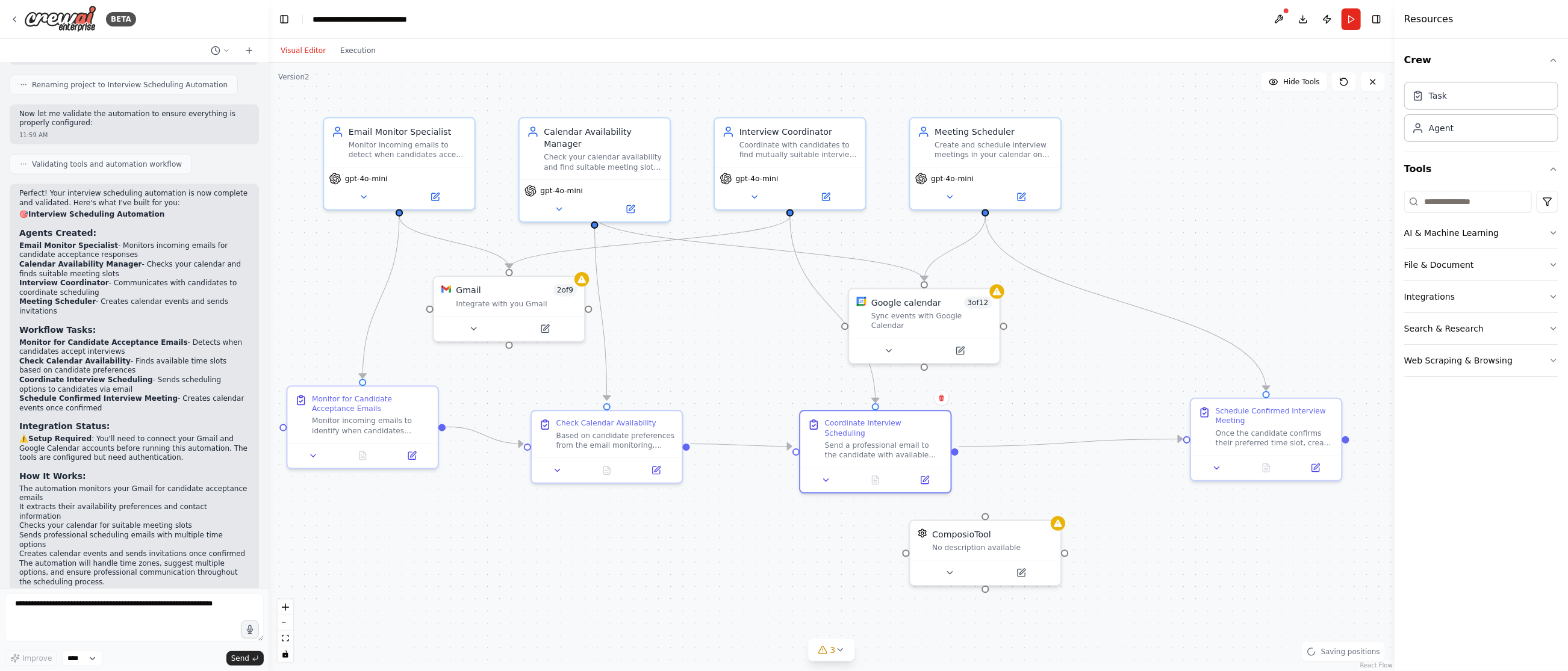
click at [904, 427] on div "Coordinate Interview Scheduling Send a professional email to the candidate with…" at bounding box center [884, 439] width 119 height 42
drag, startPoint x: 933, startPoint y: 319, endPoint x: 992, endPoint y: 316, distance: 59.1
click at [992, 316] on div "Google calendar 3 of 12 Sync events with Google Calendar" at bounding box center [986, 311] width 150 height 49
click at [1086, 221] on div ".deletable-edge-delete-btn { width: 20px; height: 20px; border: 0px solid #ffff…" at bounding box center [832, 366] width 1126 height 608
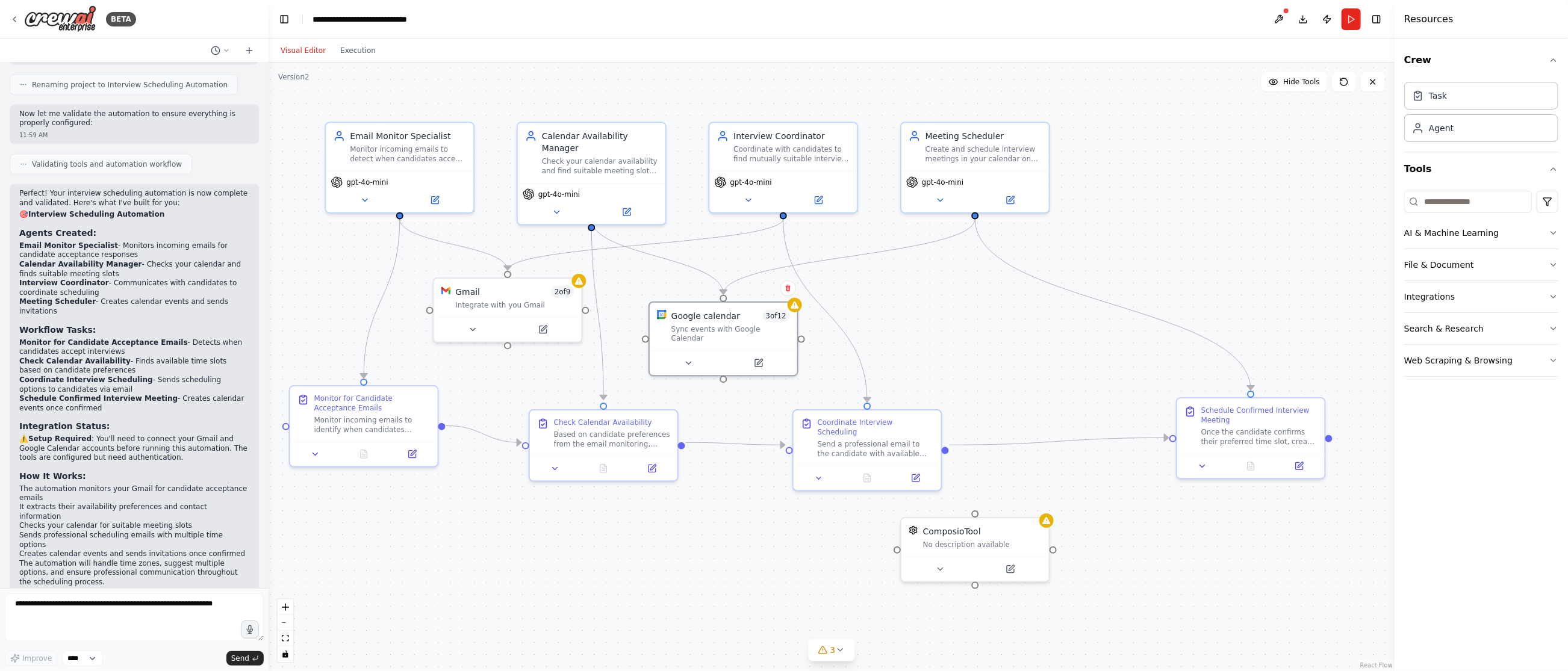
drag, startPoint x: 994, startPoint y: 325, endPoint x: 798, endPoint y: 382, distance: 204.1
click at [741, 340] on div "Google calendar 3 of 12 Sync events with Google Calendar" at bounding box center [724, 339] width 150 height 75
drag, startPoint x: 890, startPoint y: 437, endPoint x: 963, endPoint y: 469, distance: 79.7
click at [936, 448] on div "Send a professional email to the candidate with available time slot options bas…" at bounding box center [923, 458] width 116 height 19
click at [1037, 534] on div "ComposioTool" at bounding box center [982, 529] width 119 height 12
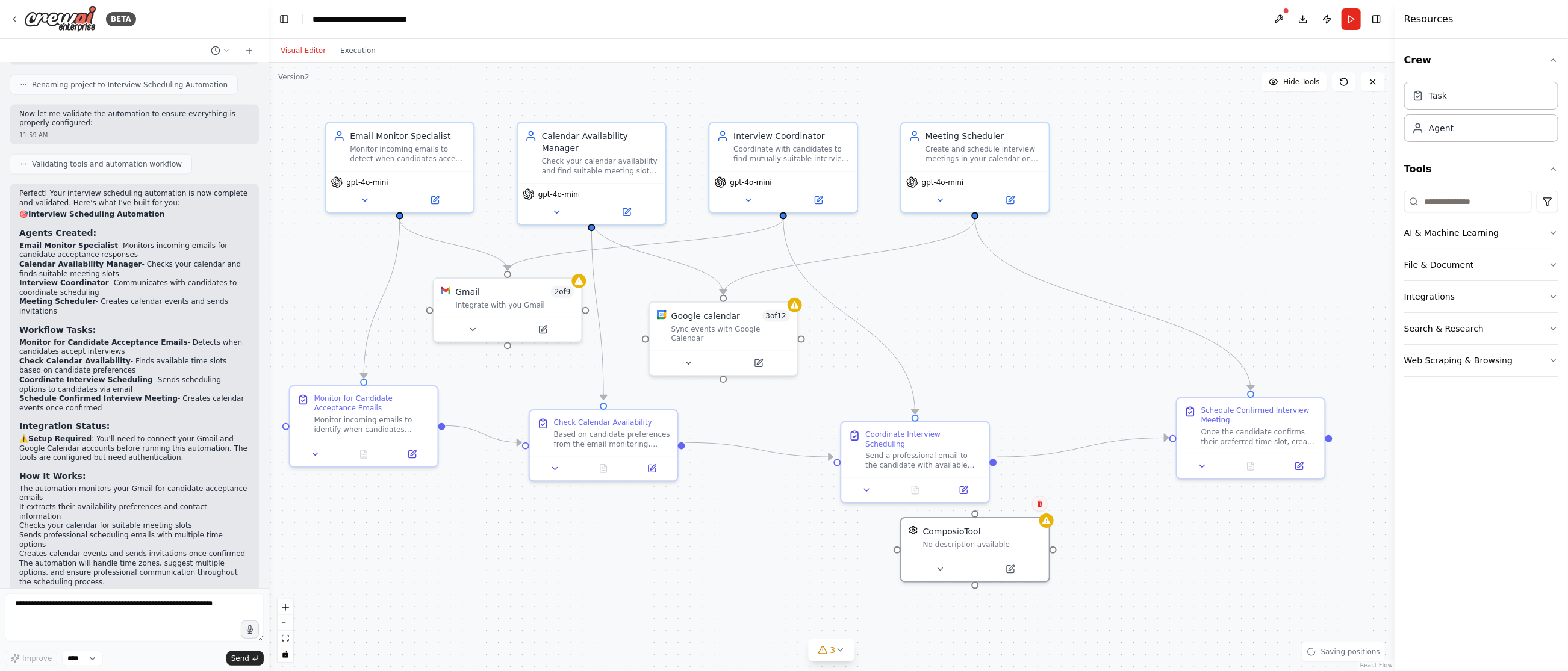
click at [1042, 505] on icon at bounding box center [1040, 503] width 7 height 7
click at [1014, 503] on button "Confirm" at bounding box center [1006, 503] width 43 height 15
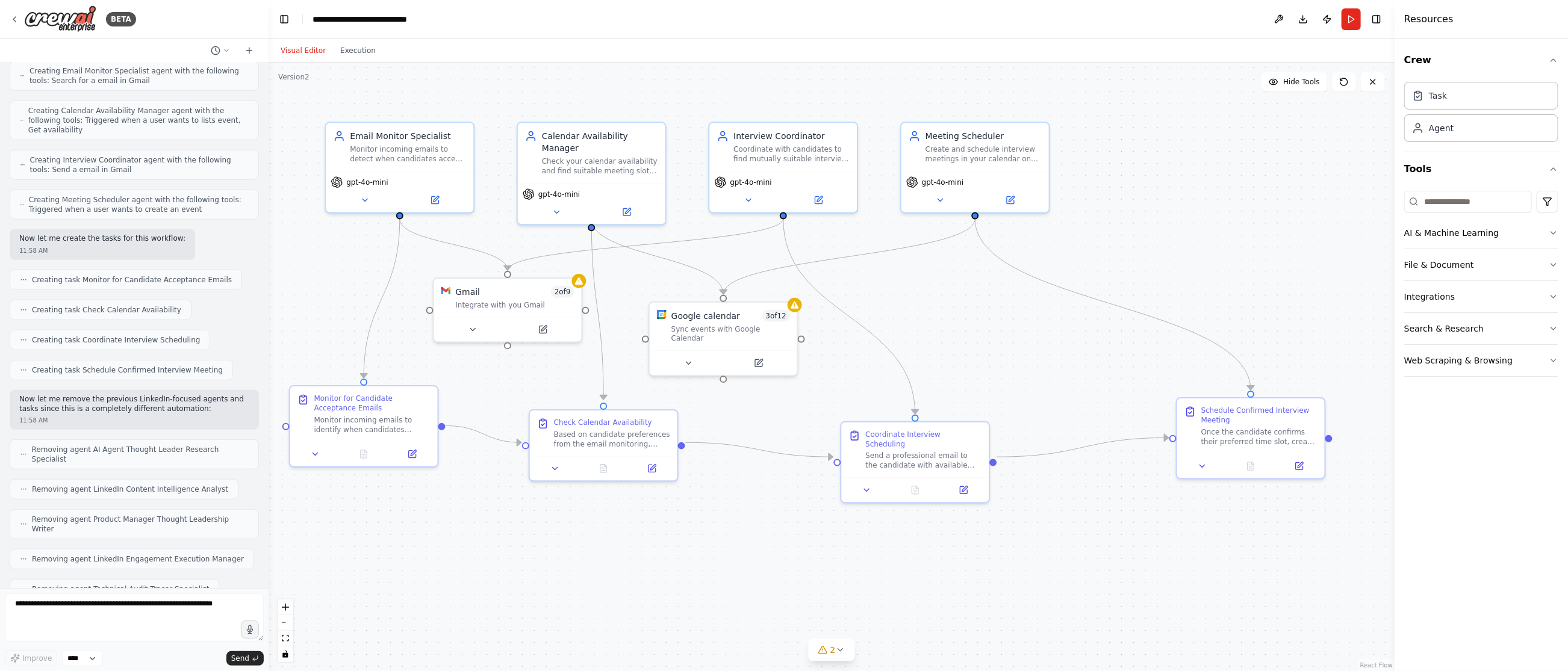
scroll to position [0, 0]
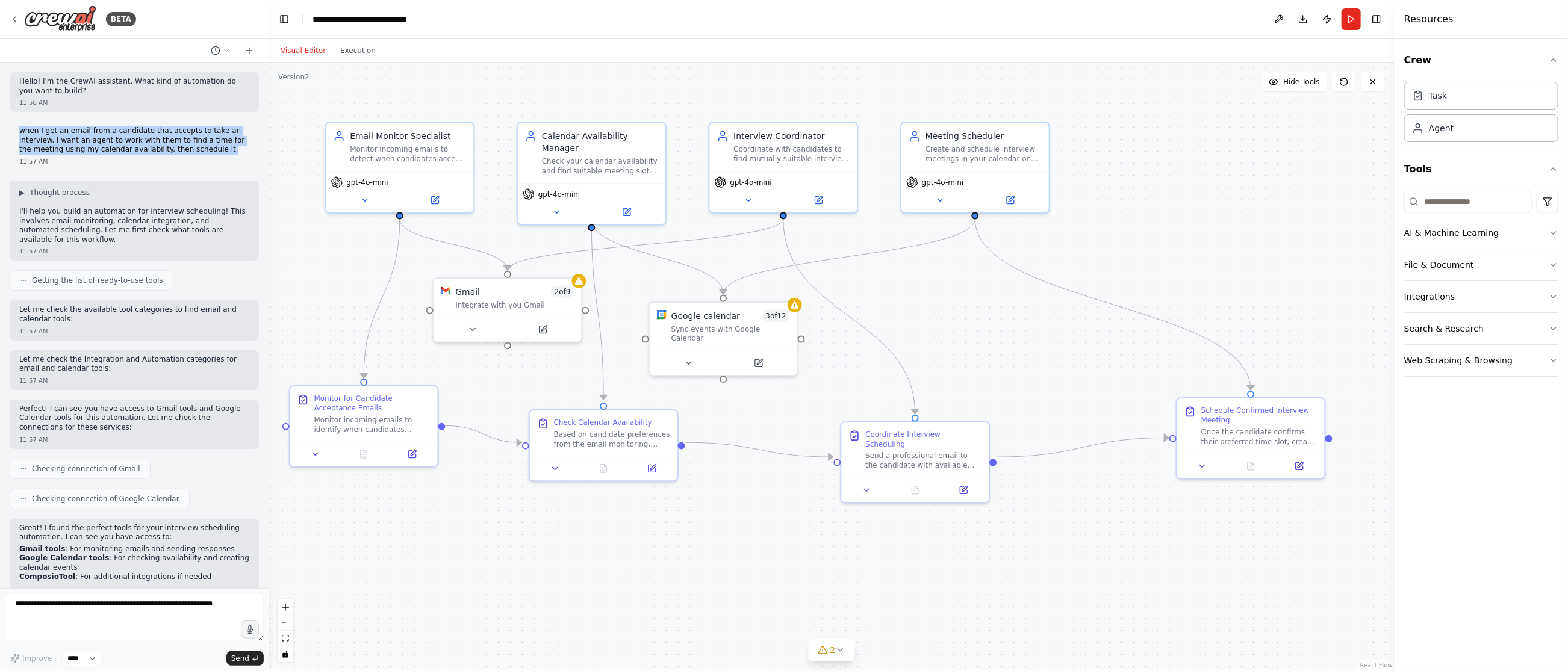
drag, startPoint x: 40, startPoint y: 130, endPoint x: 238, endPoint y: 149, distance: 198.9
click at [238, 149] on p "when I get an email from a candidate that accepts to take an interview. I want …" at bounding box center [134, 140] width 230 height 28
copy p "when I get an email from a candidate that accepts to take an interview. I want …"
click at [511, 305] on div "Integrate with you Gmail" at bounding box center [514, 302] width 119 height 10
click at [740, 325] on div "Sync events with Google Calendar" at bounding box center [731, 332] width 119 height 19
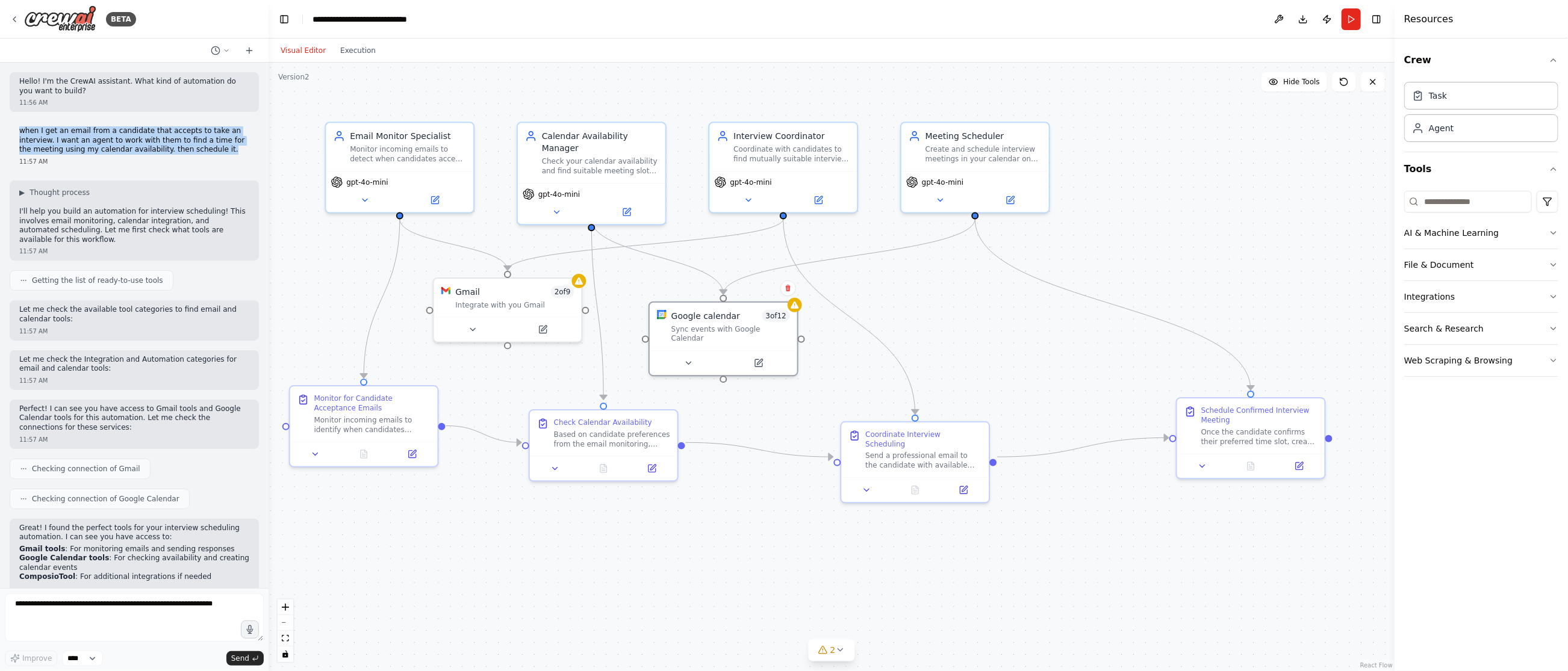
click at [1086, 251] on div ".deletable-edge-delete-btn { width: 20px; height: 20px; border: 0px solid #ffff…" at bounding box center [832, 366] width 1126 height 608
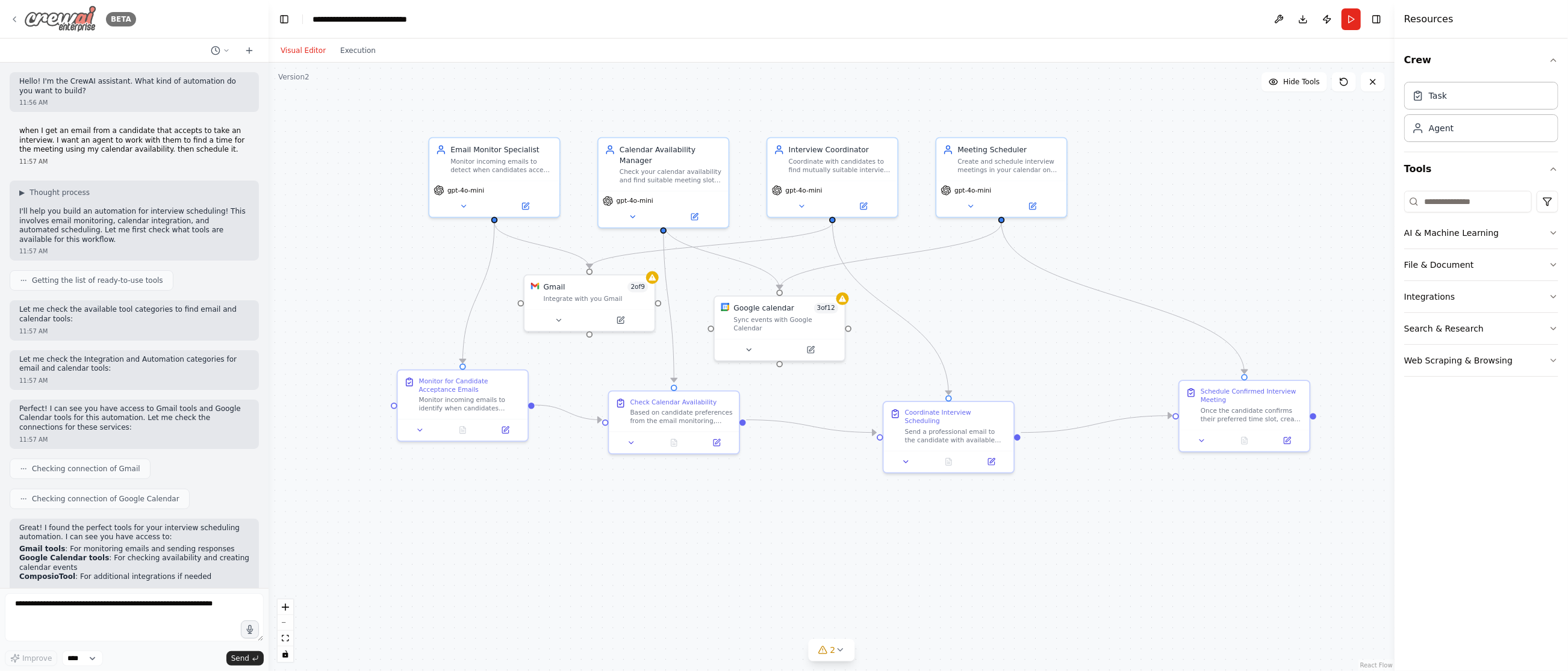
click at [16, 19] on icon at bounding box center [14, 19] width 10 height 10
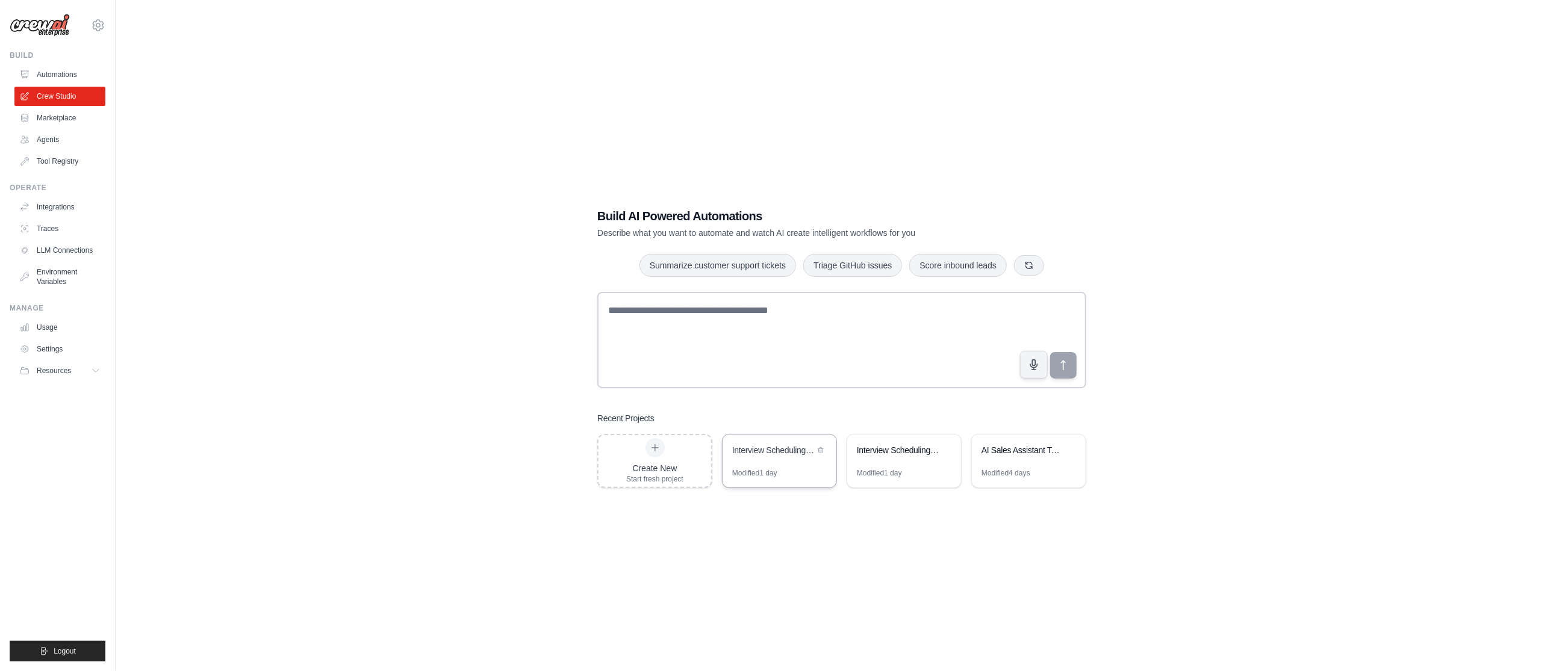
click at [783, 465] on div "Interview Scheduling Automation" at bounding box center [780, 451] width 113 height 34
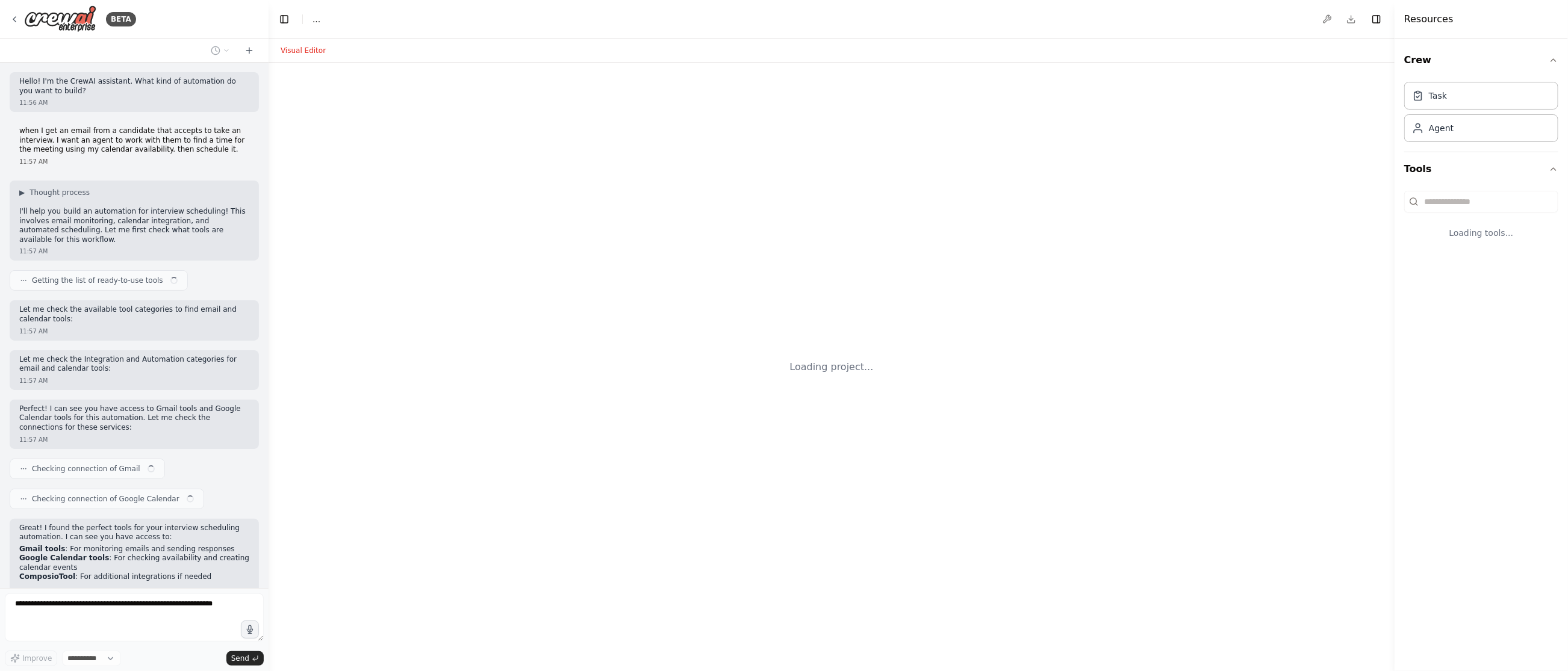
scroll to position [1355, 0]
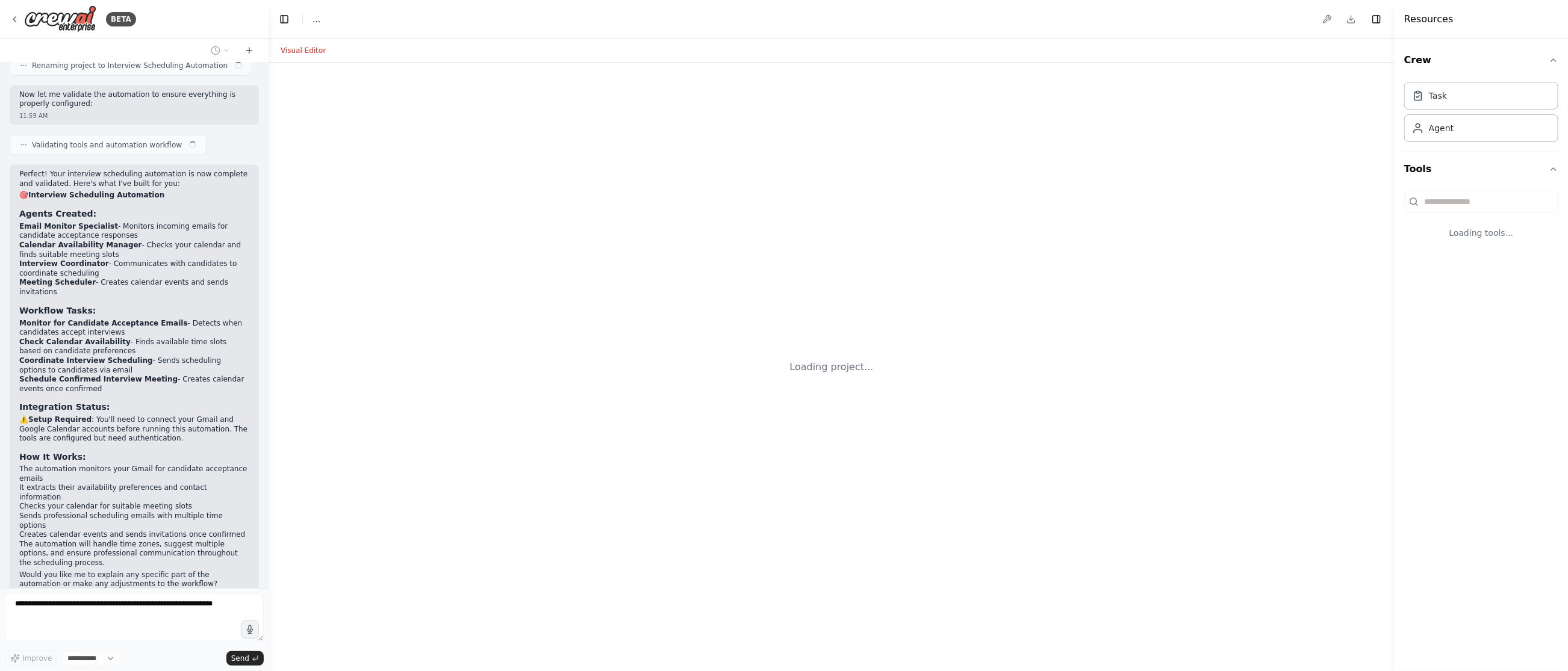
select select "****"
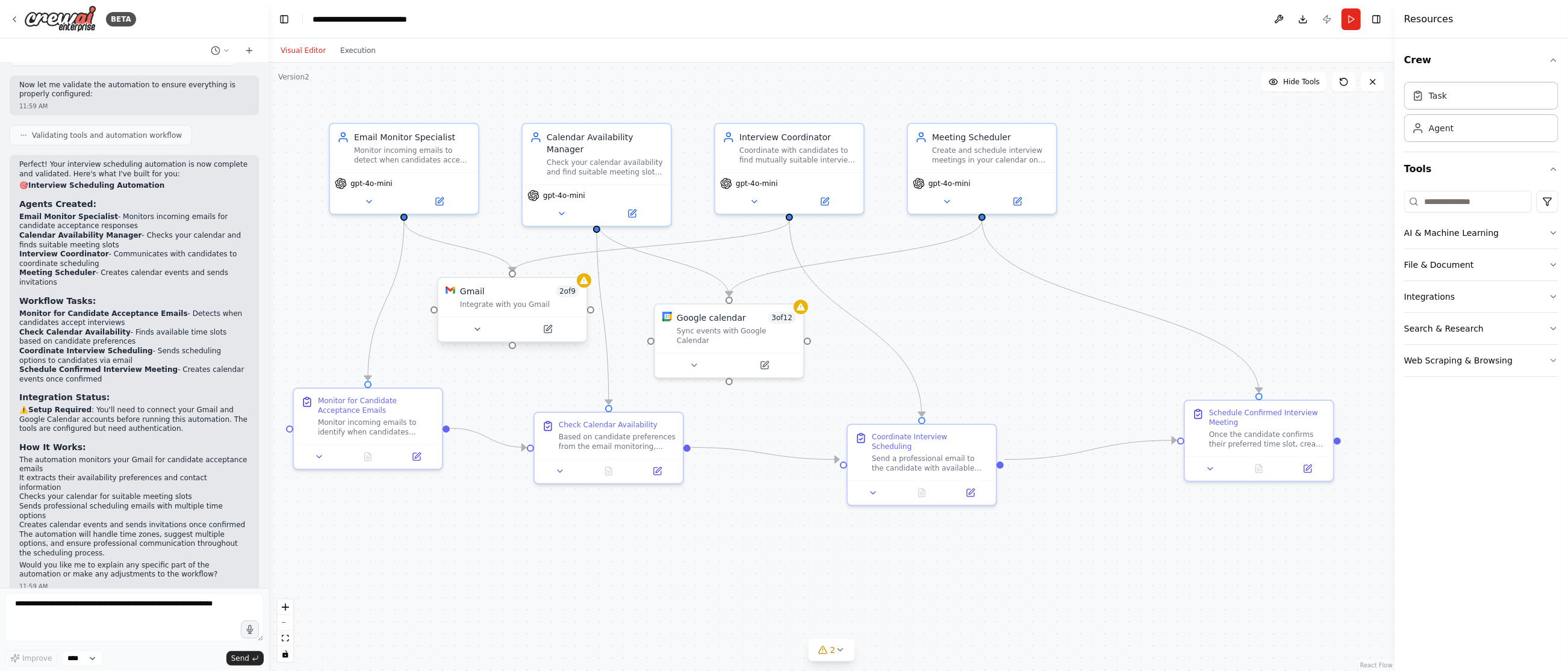
scroll to position [1326, 0]
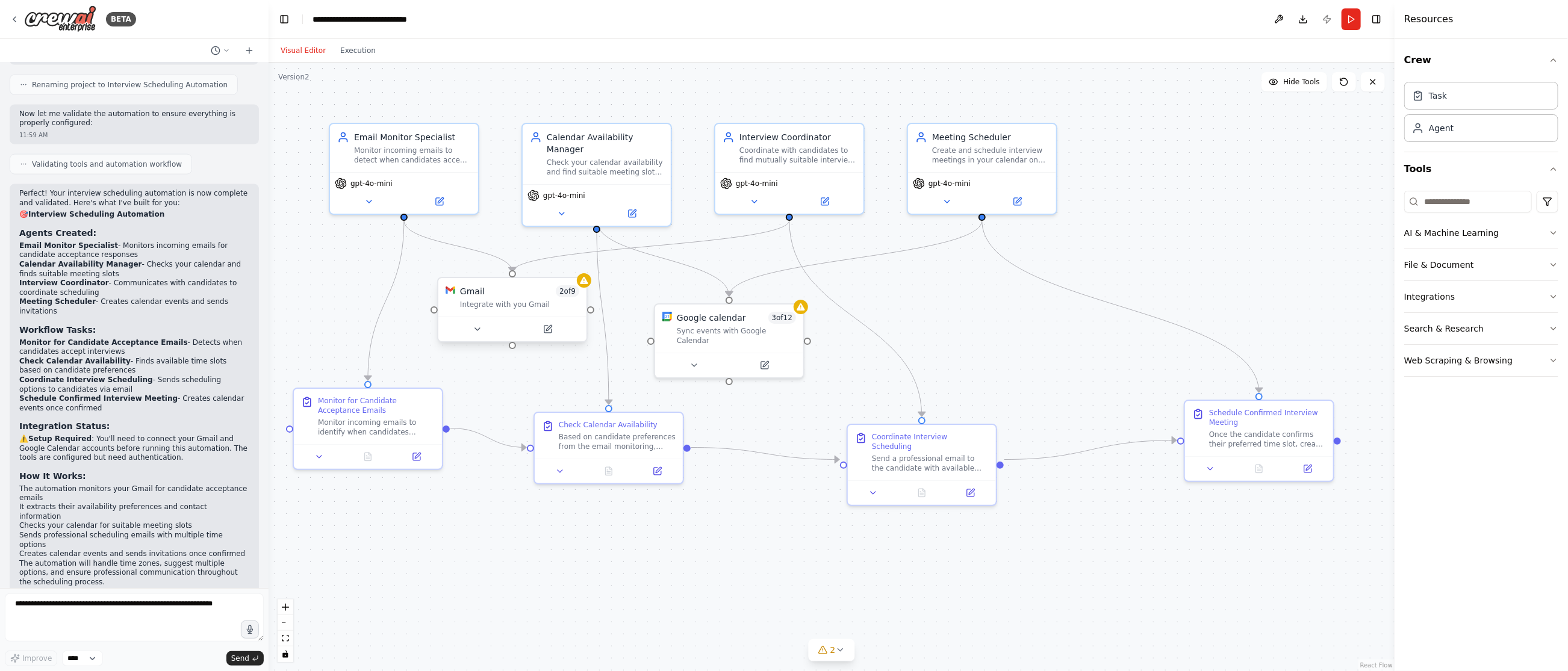
click at [517, 298] on div "Gmail 2 of 9 Integrate with you Gmail" at bounding box center [519, 298] width 120 height 24
click at [587, 282] on icon at bounding box center [583, 280] width 8 height 7
click at [554, 332] on button at bounding box center [547, 329] width 68 height 15
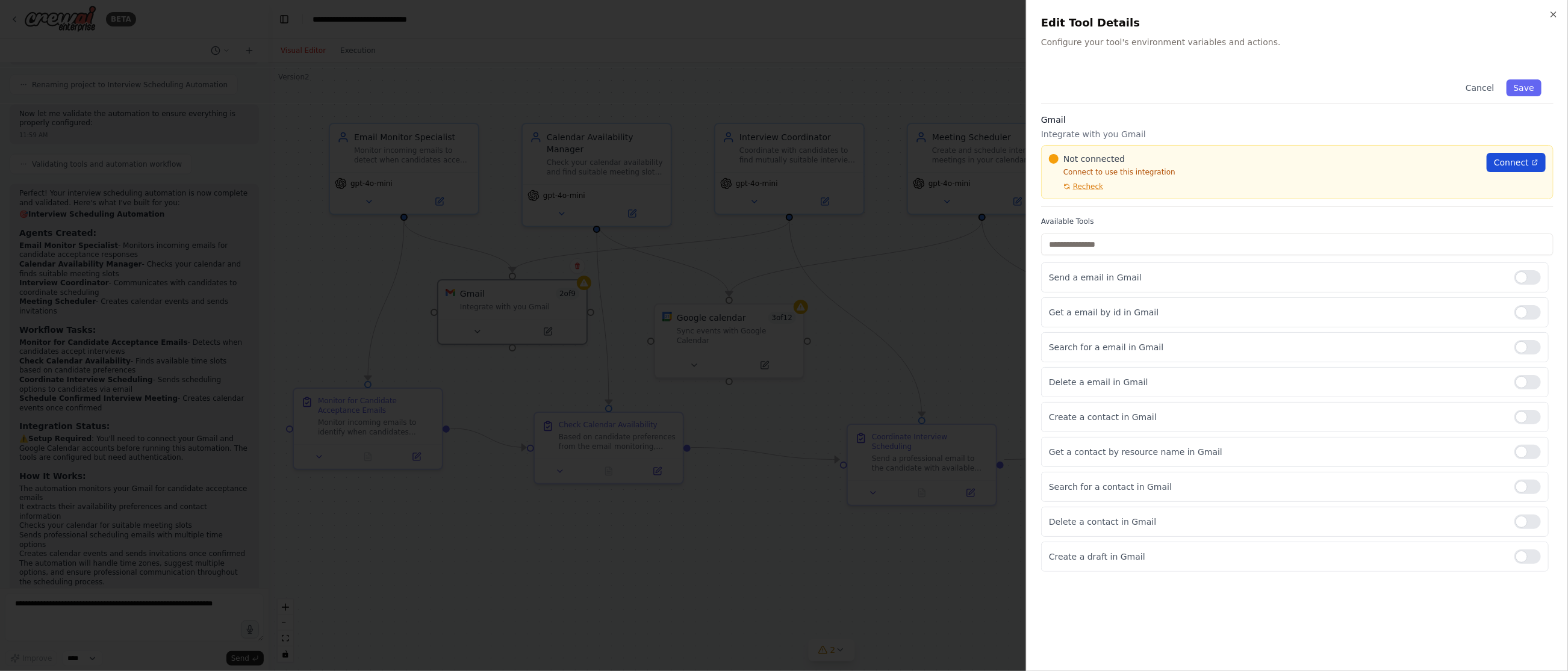
click at [1510, 164] on span "Connect" at bounding box center [1511, 162] width 35 height 12
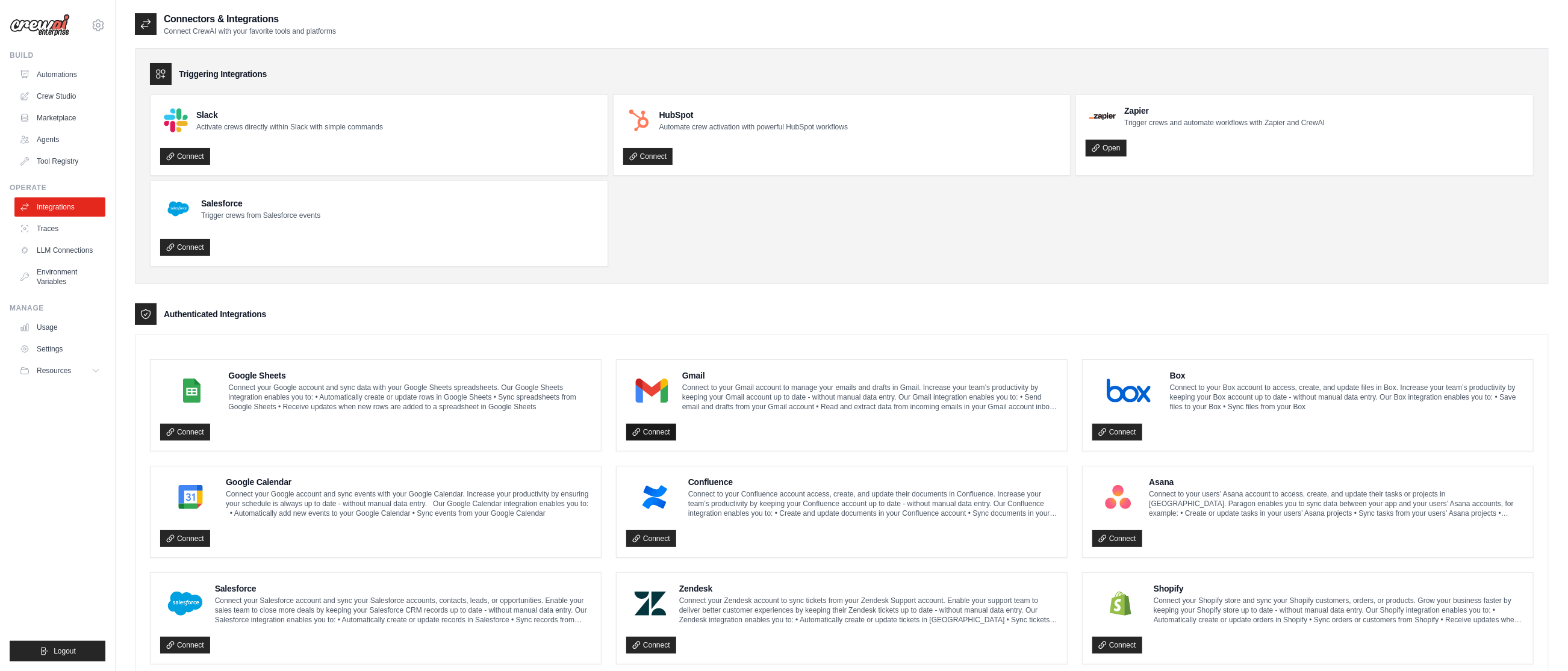
click at [654, 432] on link "Connect" at bounding box center [650, 431] width 50 height 17
click at [196, 503] on img at bounding box center [190, 497] width 53 height 24
click at [193, 540] on link "Connect" at bounding box center [184, 538] width 50 height 17
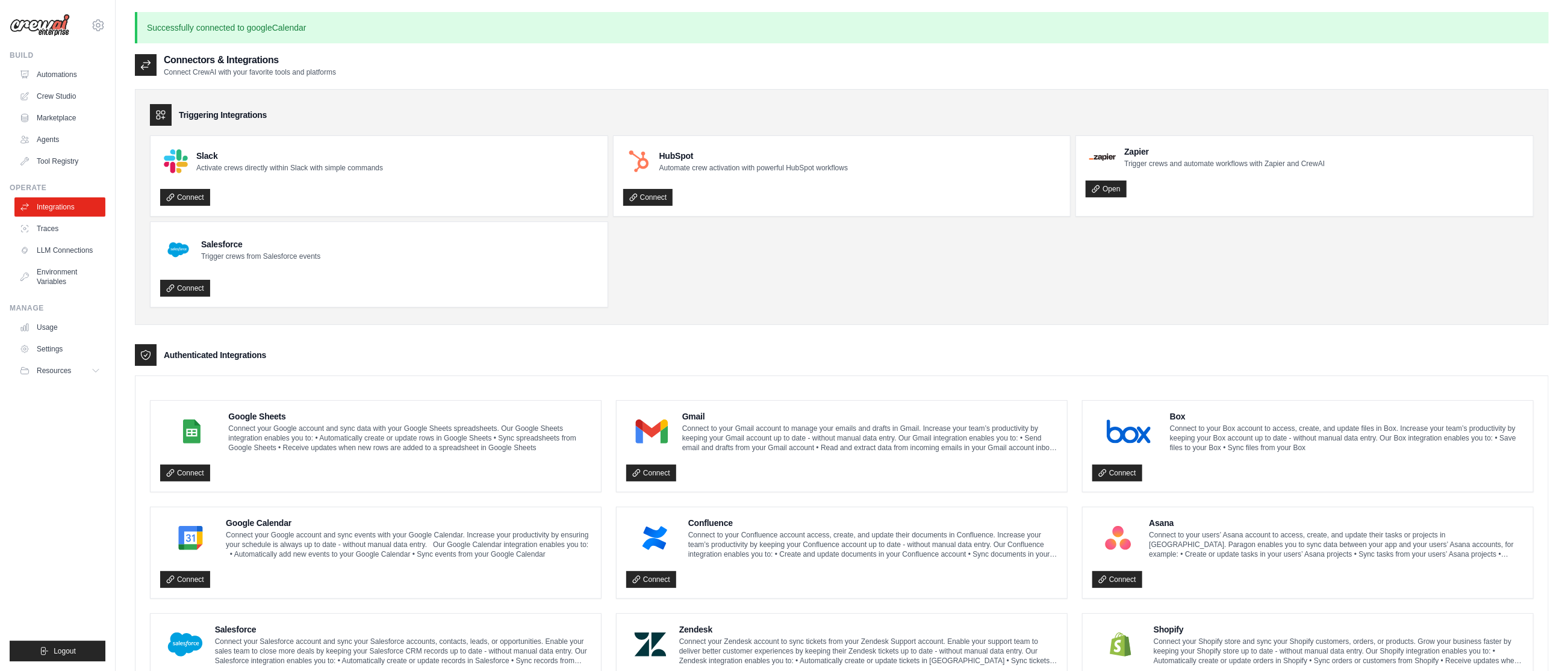
drag, startPoint x: 708, startPoint y: 272, endPoint x: 658, endPoint y: 269, distance: 50.1
click at [708, 272] on ul "Slack Activate crews directly within Slack with simple commands Connect HubSpot…" at bounding box center [842, 221] width 1384 height 172
click at [45, 94] on link "Crew Studio" at bounding box center [61, 96] width 91 height 19
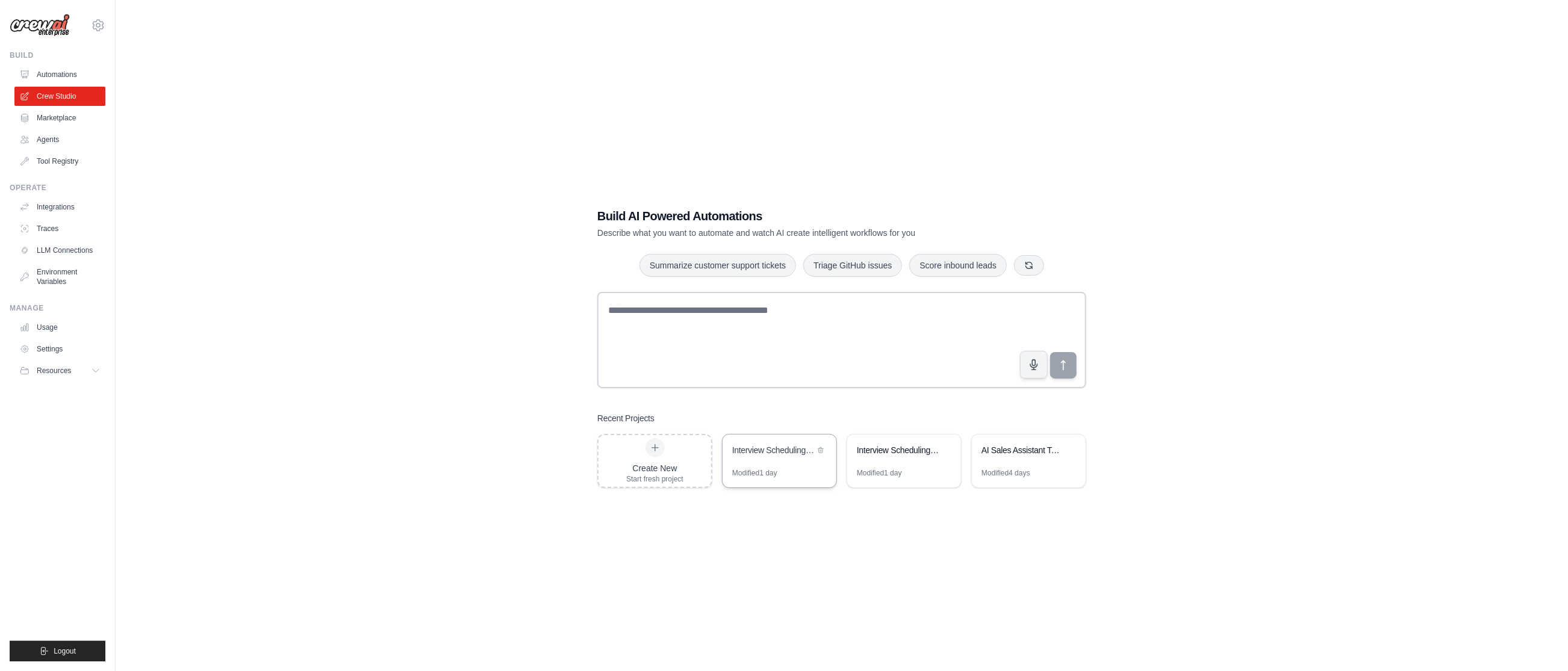
click at [784, 445] on div "Interview Scheduling Automation" at bounding box center [774, 450] width 82 height 12
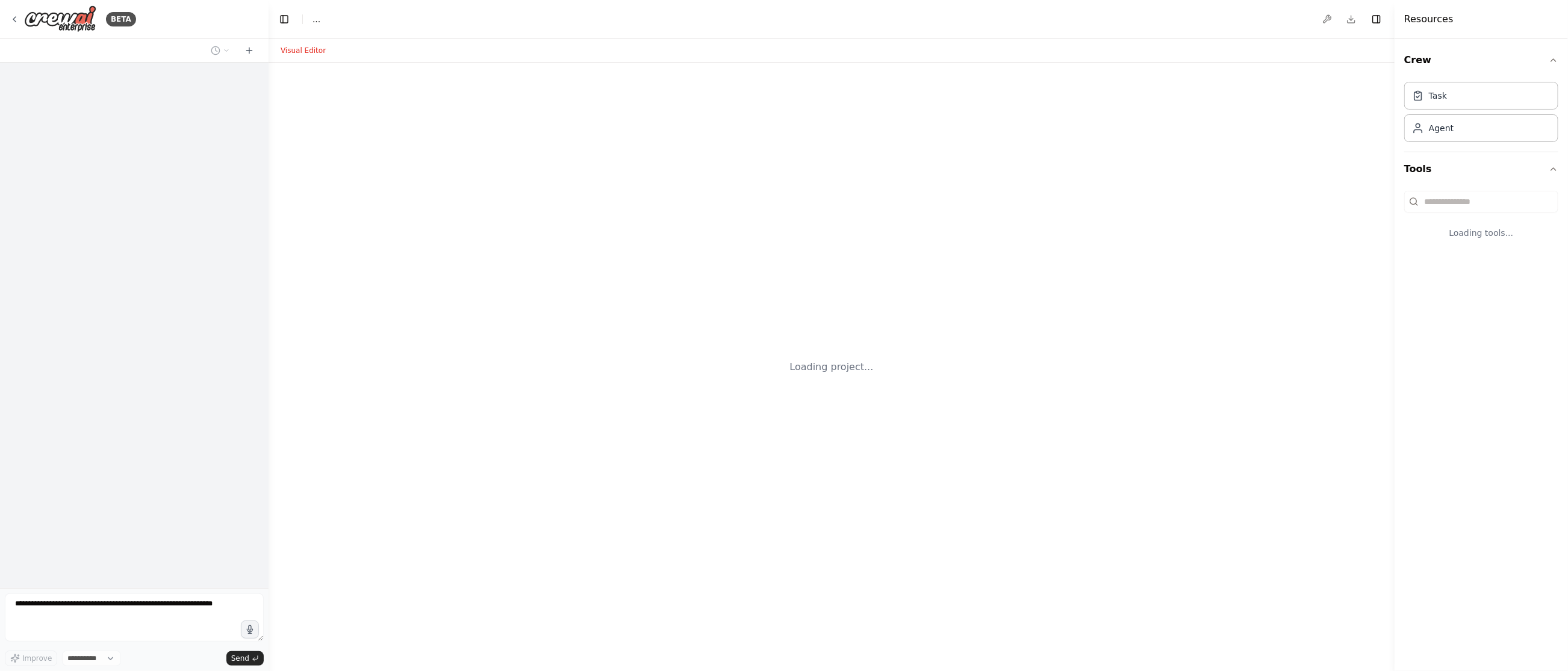
select select "****"
